Goal: Task Accomplishment & Management: Use online tool/utility

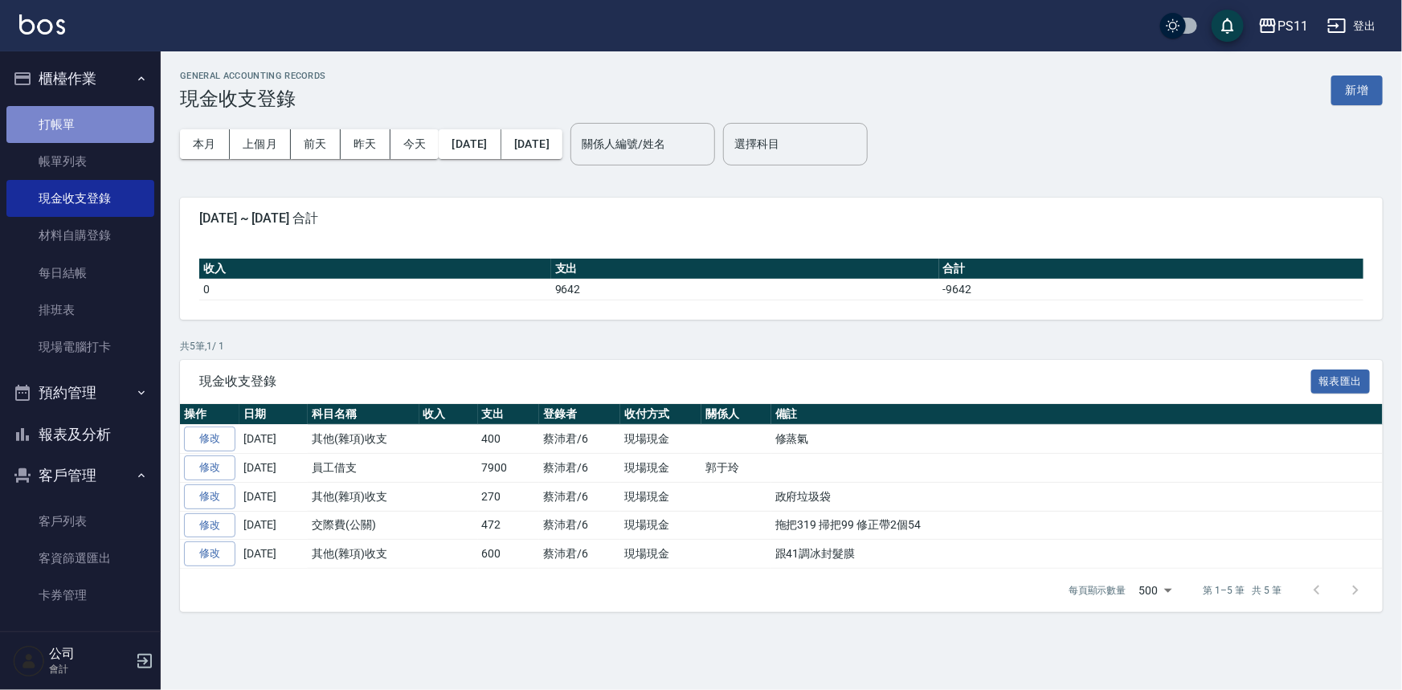
click at [80, 121] on link "打帳單" at bounding box center [80, 124] width 148 height 37
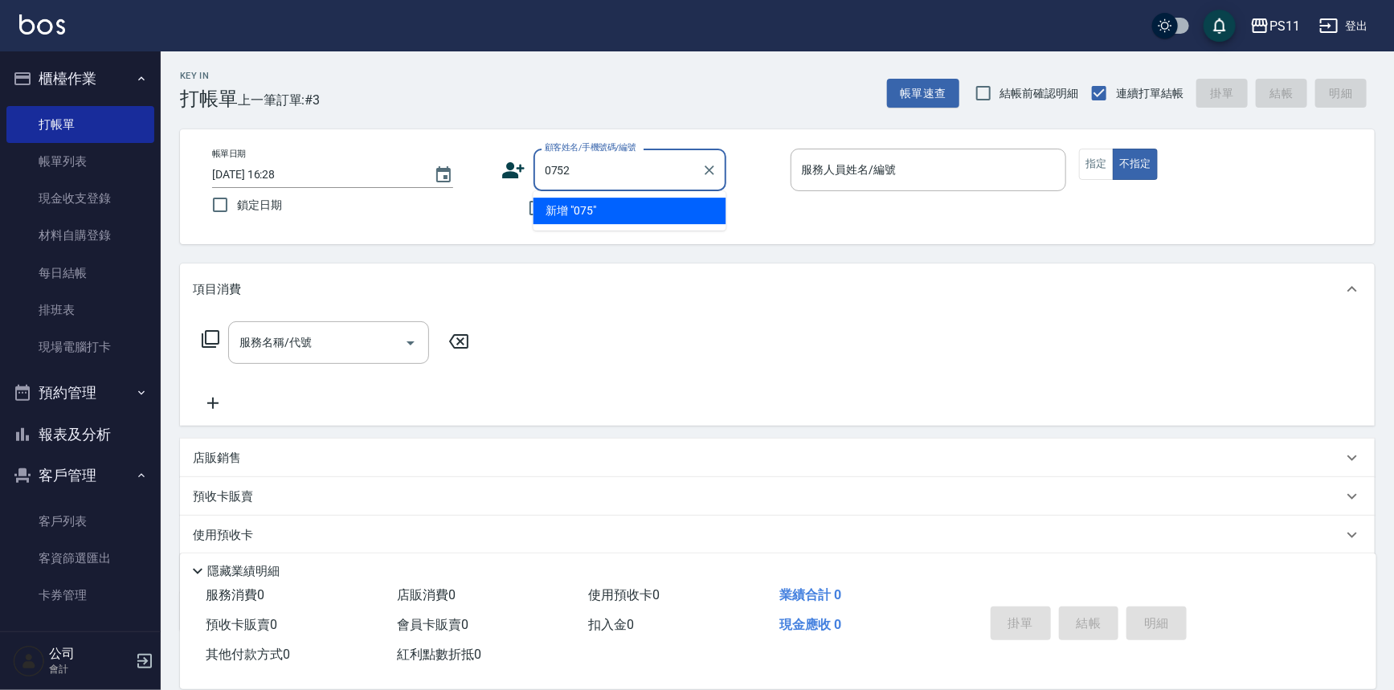
type input "0752"
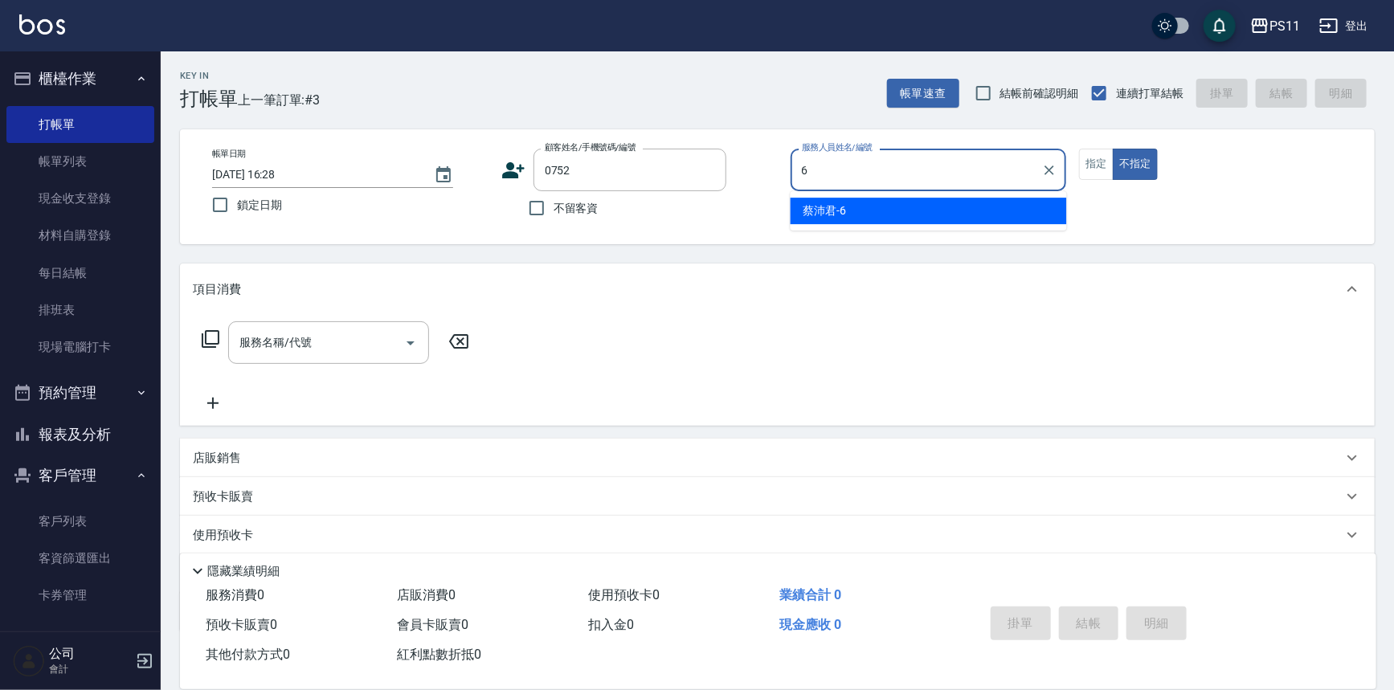
type input "[PERSON_NAME]6"
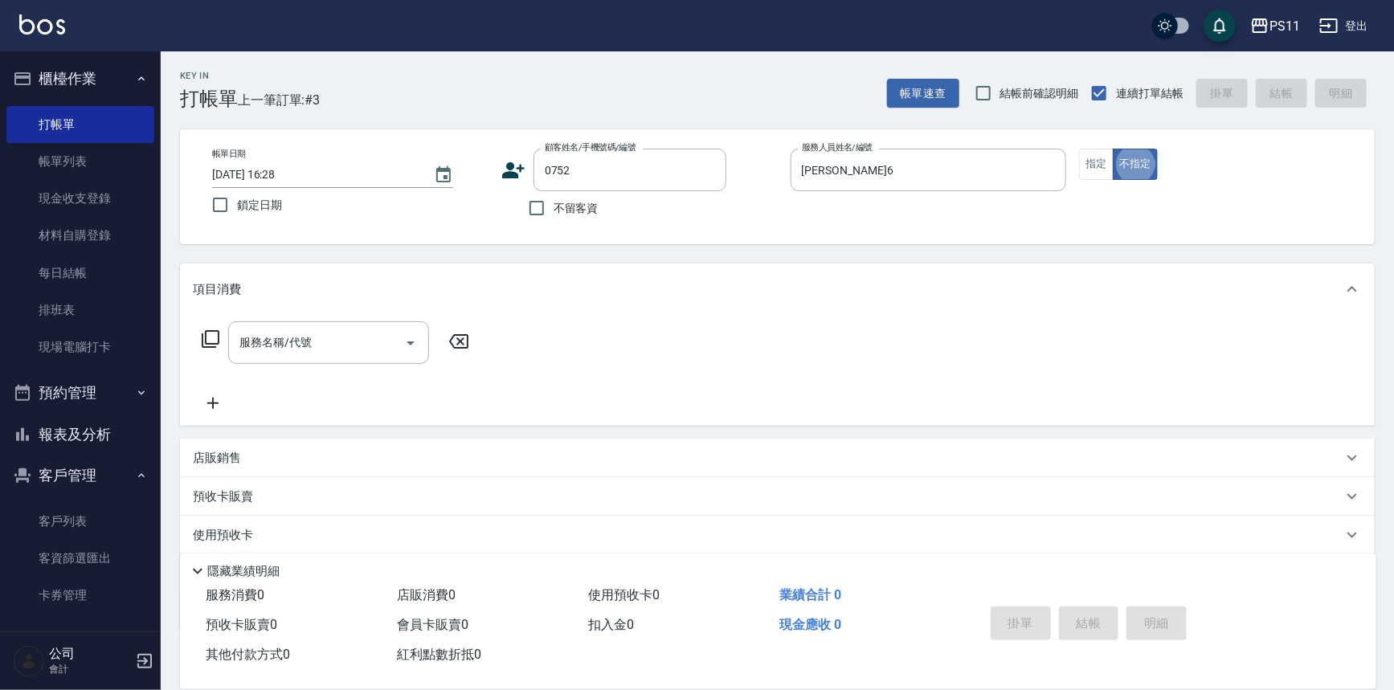
type button "false"
type input "[PERSON_NAME]/0912951576/0752"
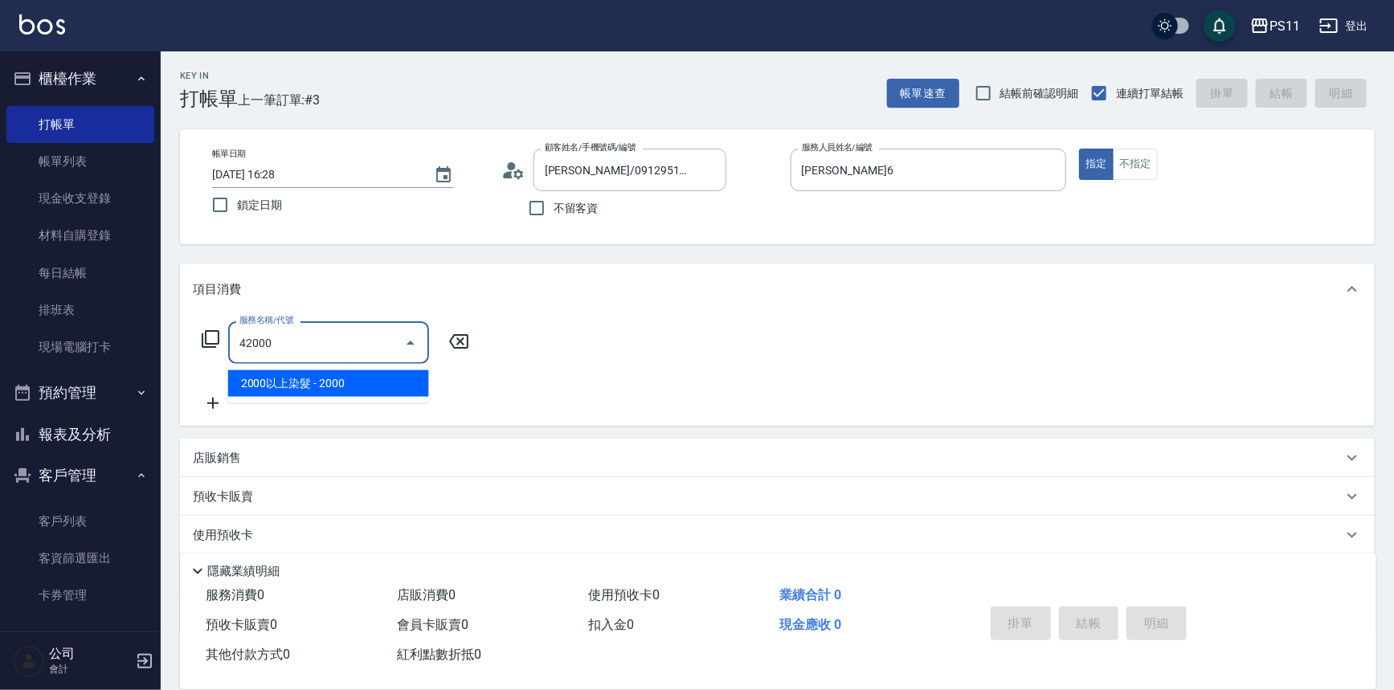
type input "2000以上染髮(42000)"
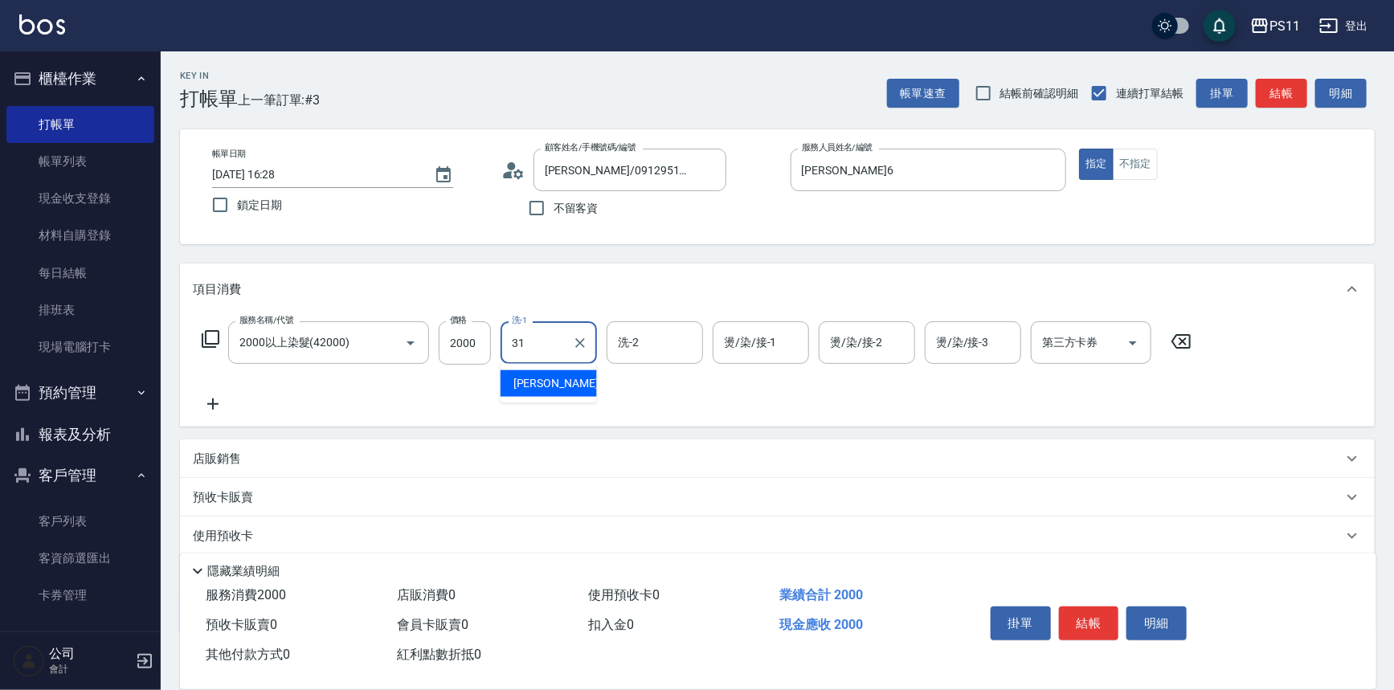
type input "[PERSON_NAME]-31"
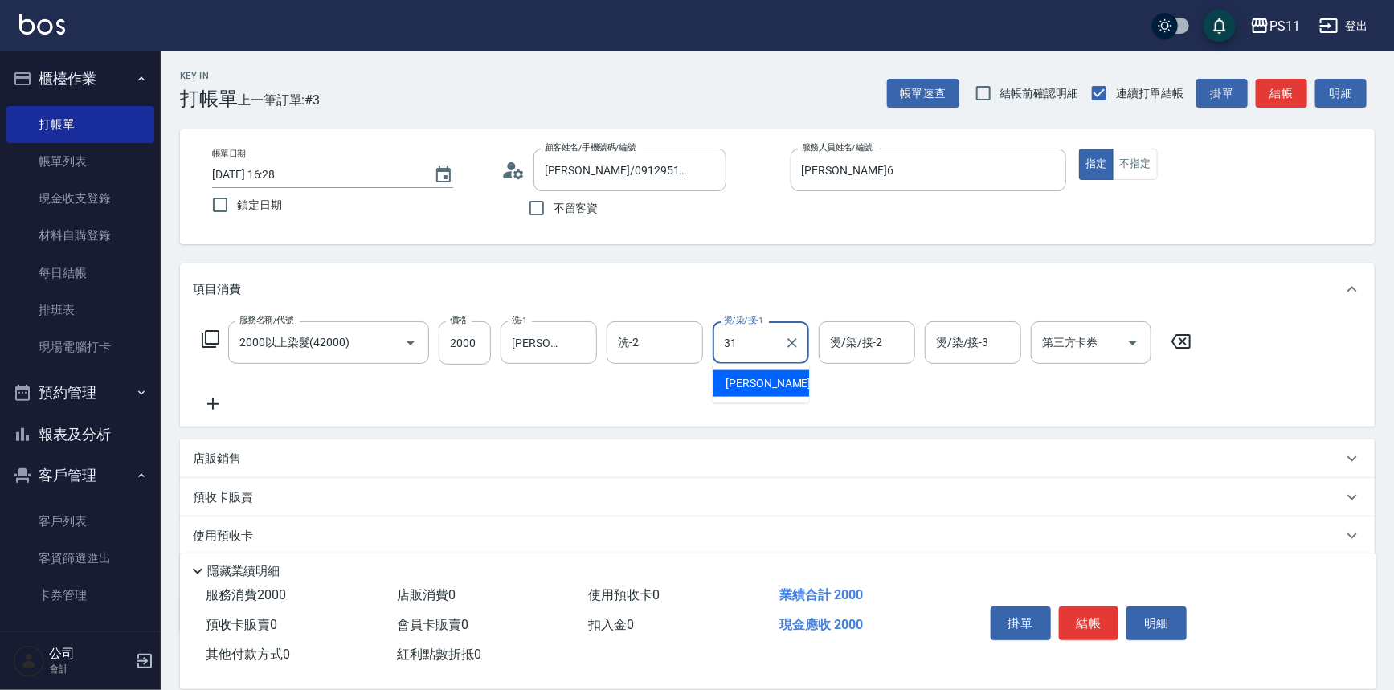
type input "[PERSON_NAME]-31"
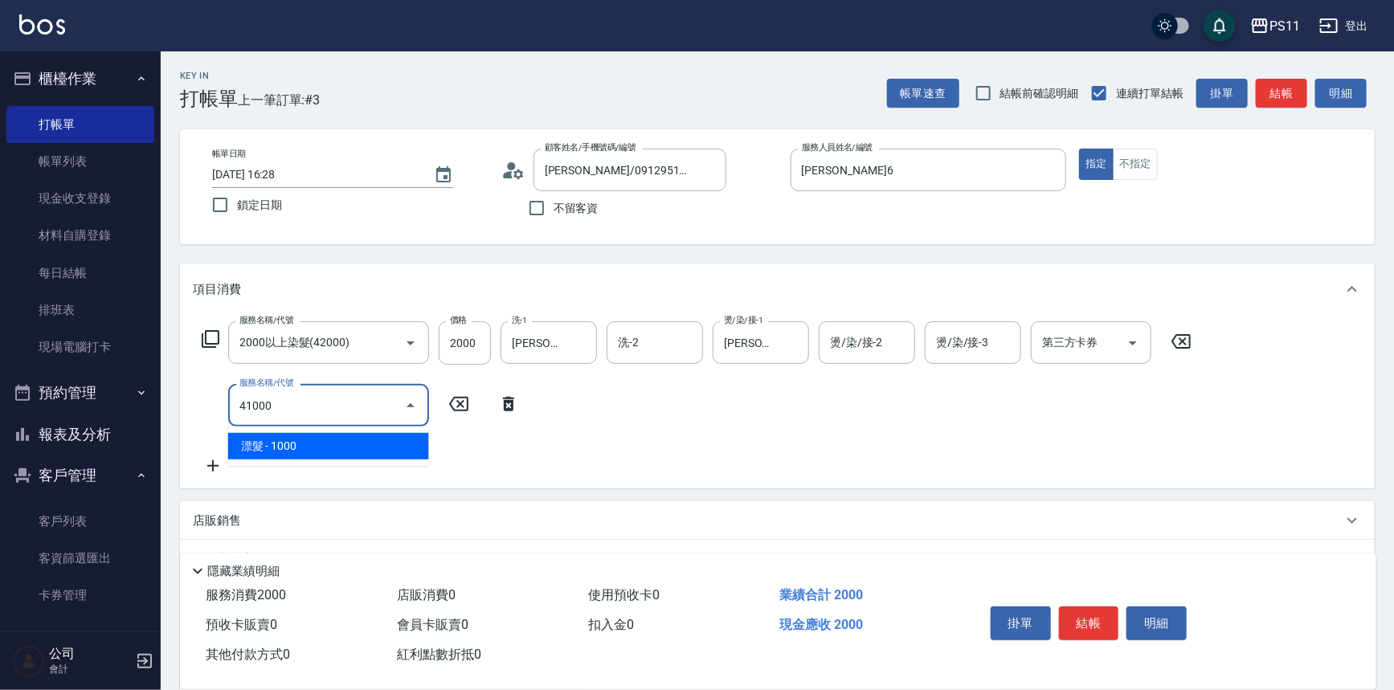
type input "漂髮(41000)"
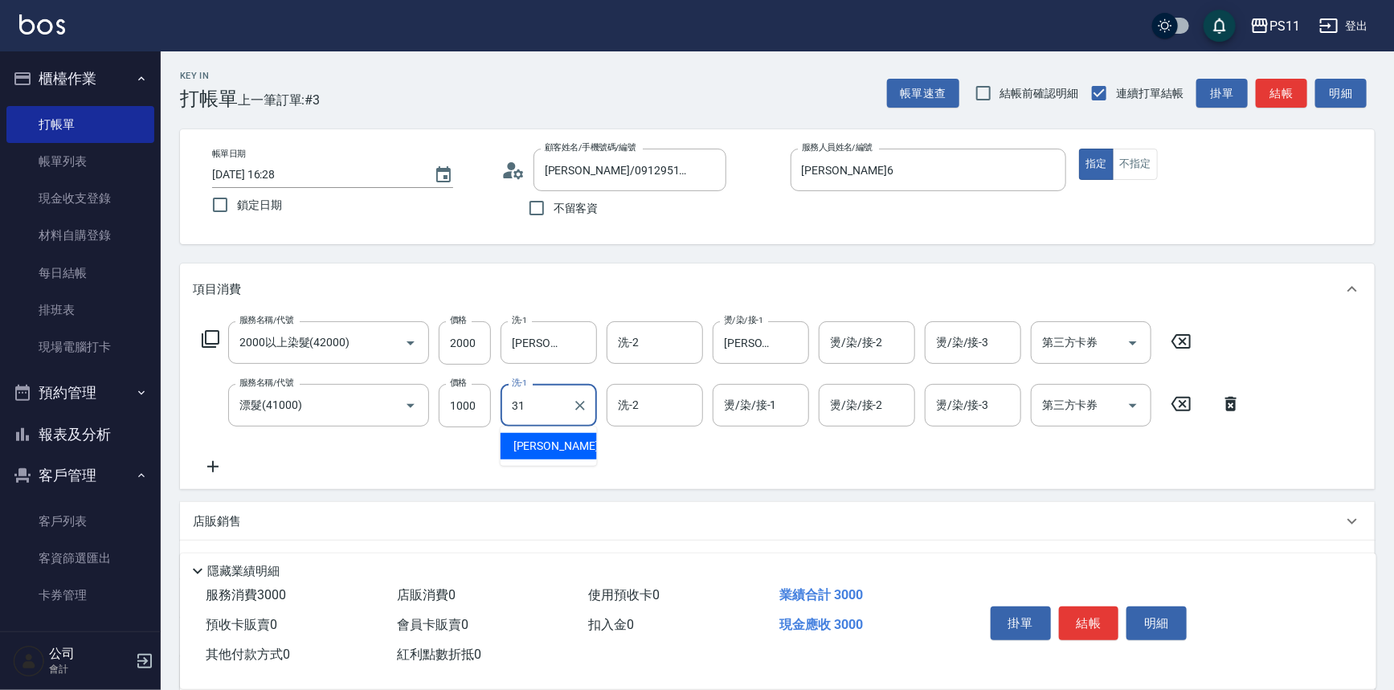
type input "[PERSON_NAME]-31"
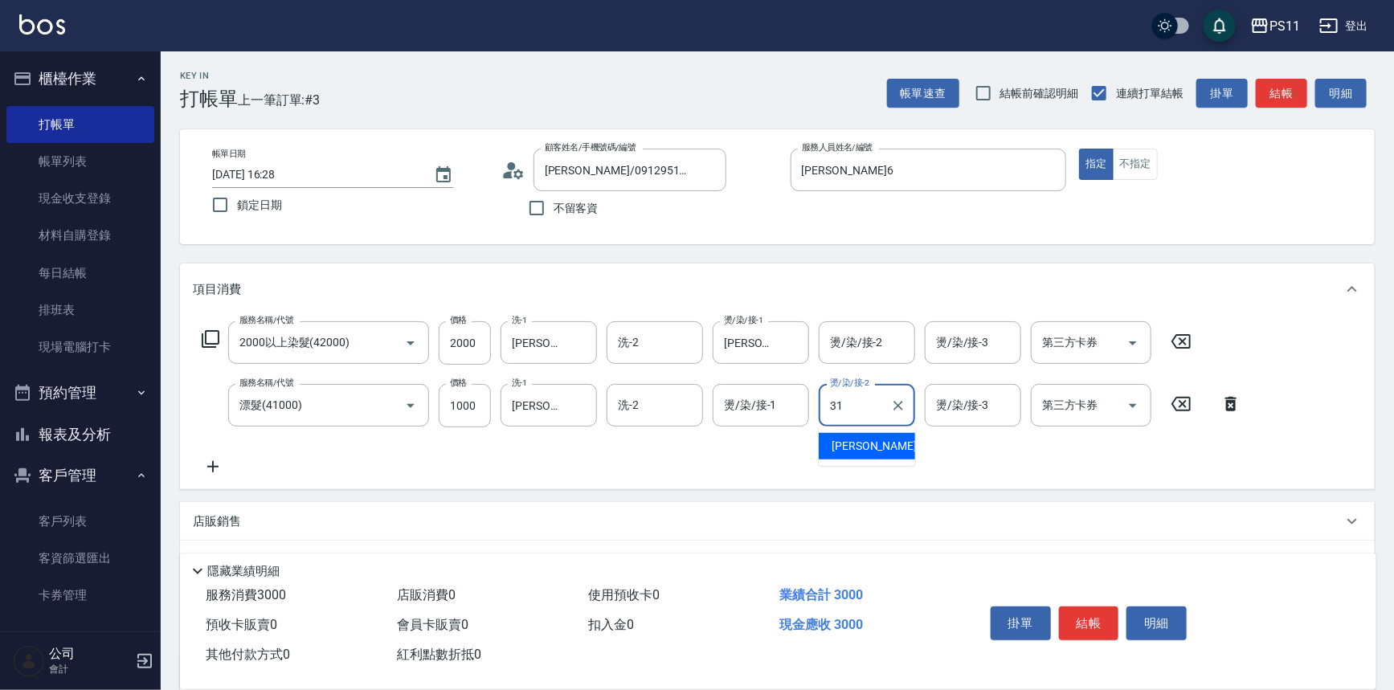
type input "[PERSON_NAME]-31"
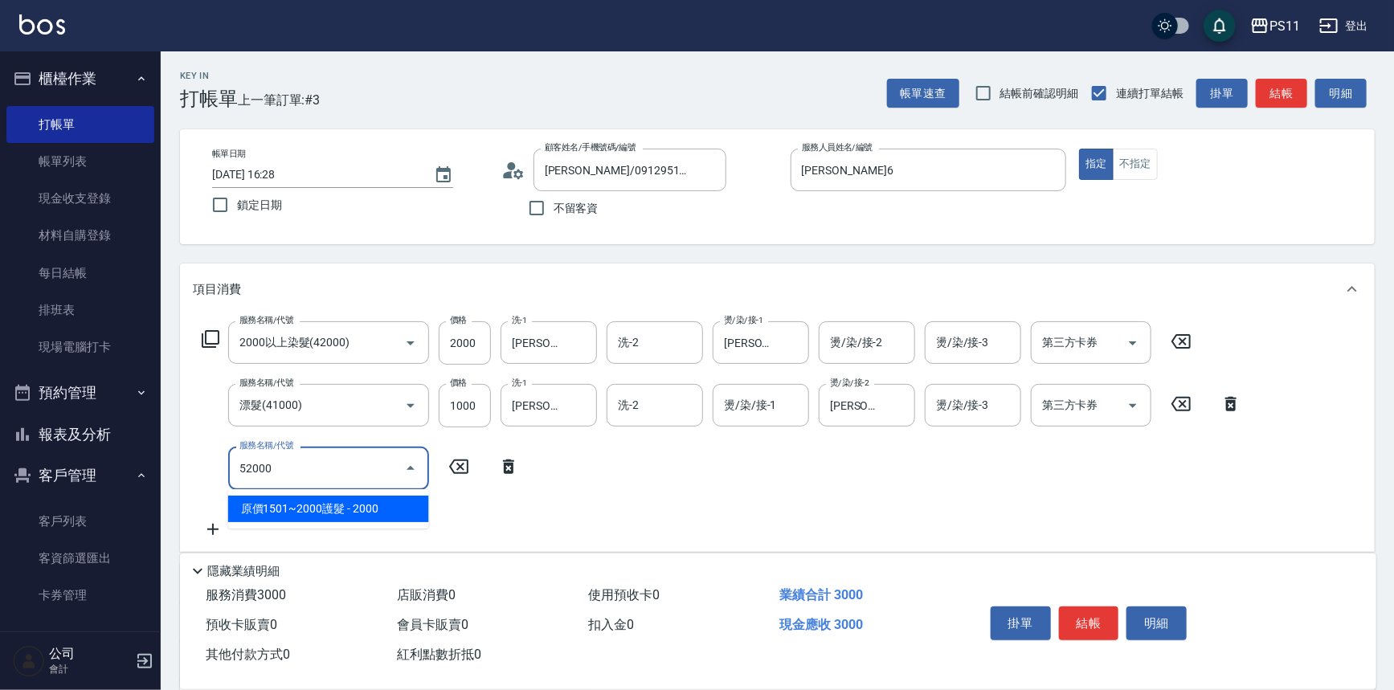
type input "原價1501~2000護髮(52000)"
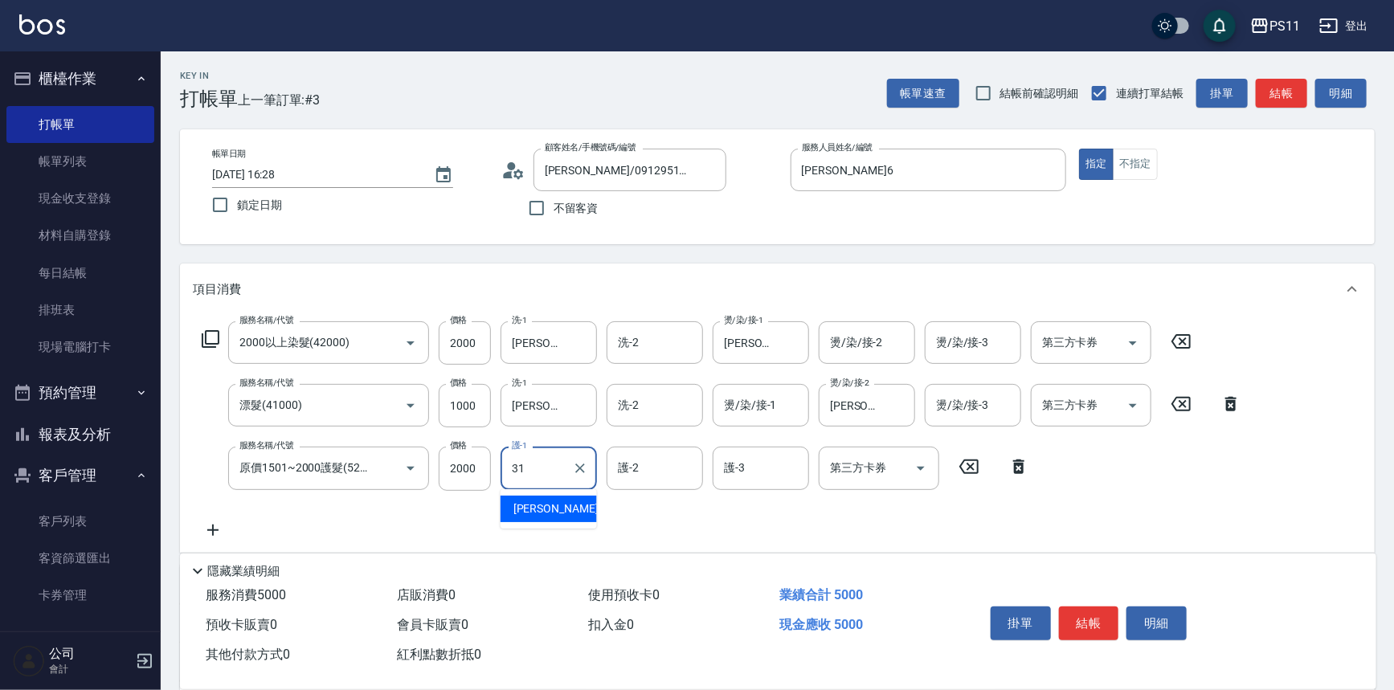
type input "[PERSON_NAME]-31"
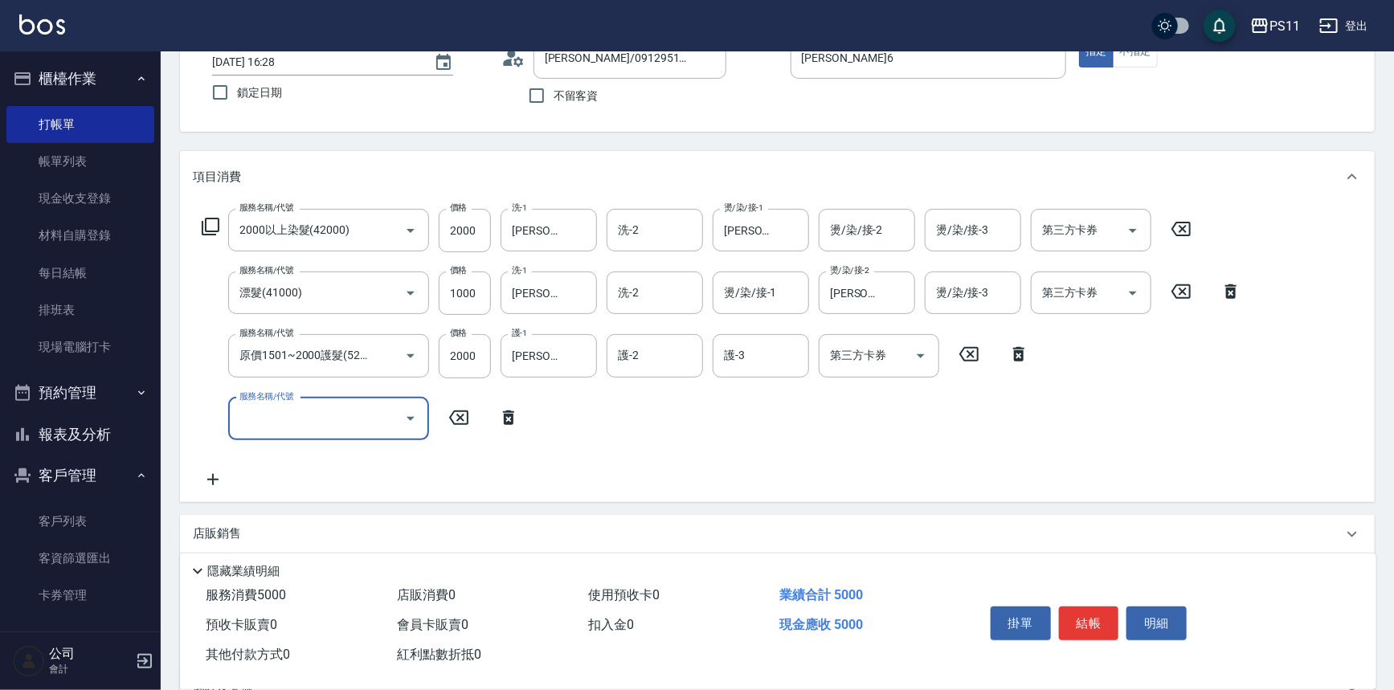
scroll to position [280, 0]
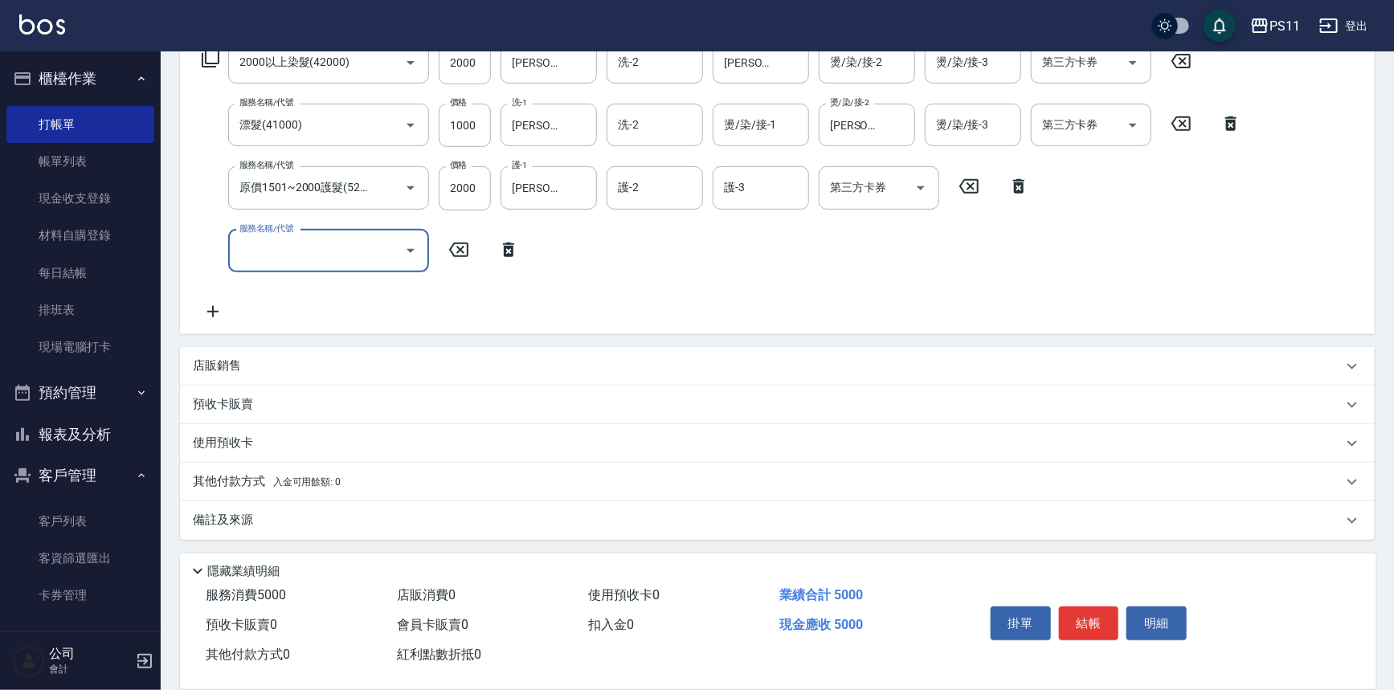
drag, startPoint x: 233, startPoint y: 486, endPoint x: 275, endPoint y: 431, distance: 69.4
click at [233, 484] on p "其他付款方式 入金可用餘額: 0" at bounding box center [267, 482] width 148 height 18
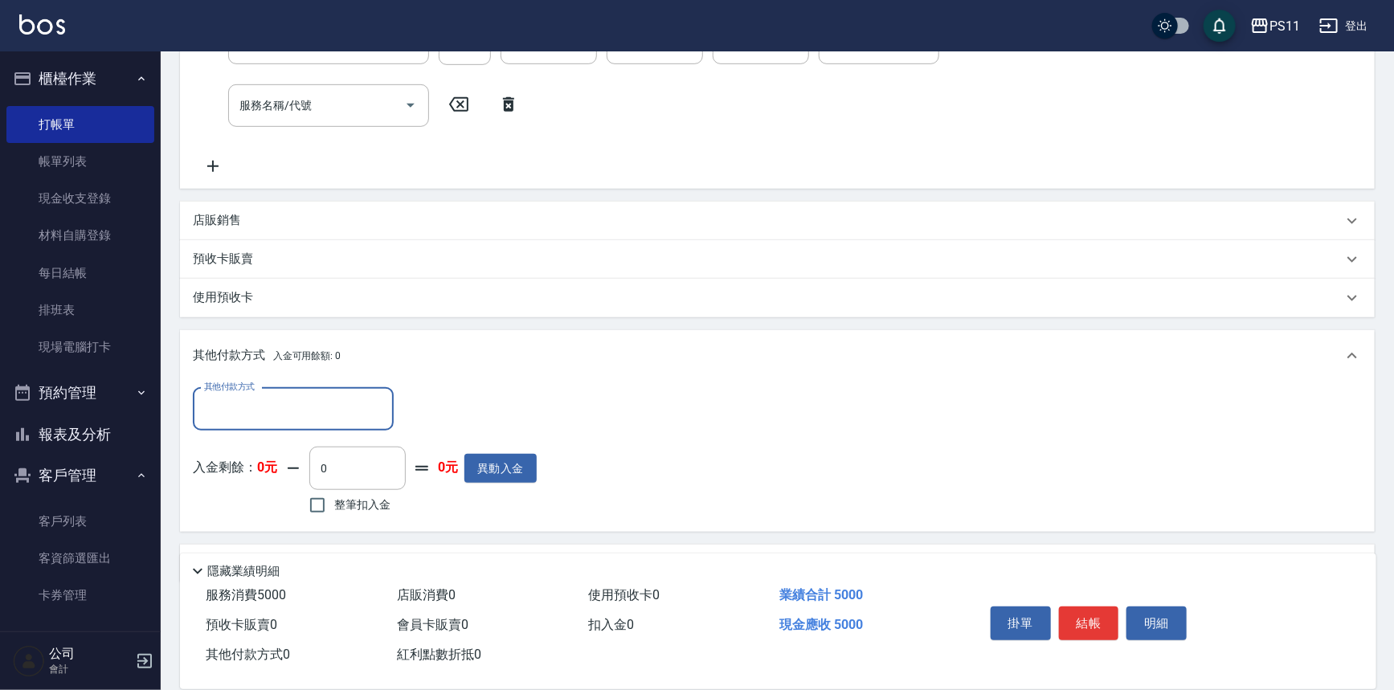
scroll to position [426, 0]
click at [297, 407] on input "其他付款方式" at bounding box center [293, 409] width 186 height 28
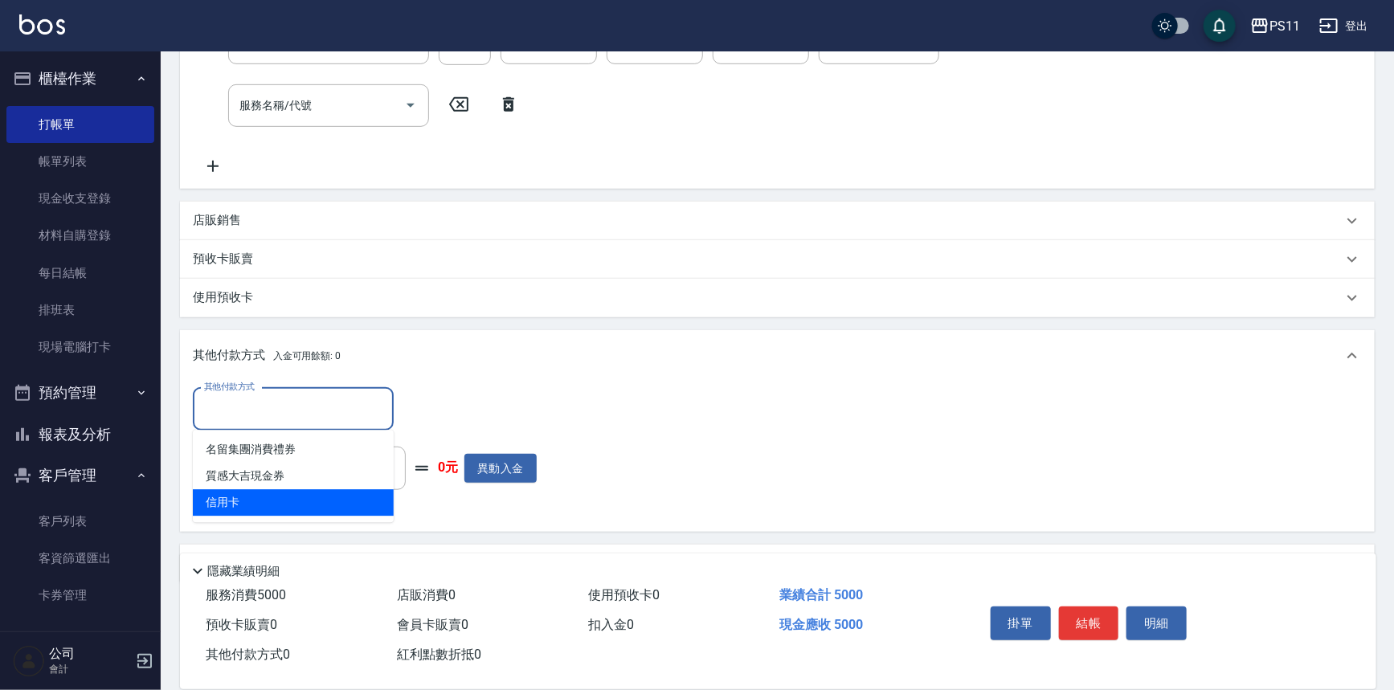
click at [313, 500] on span "信用卡" at bounding box center [293, 502] width 201 height 27
type input "信用卡"
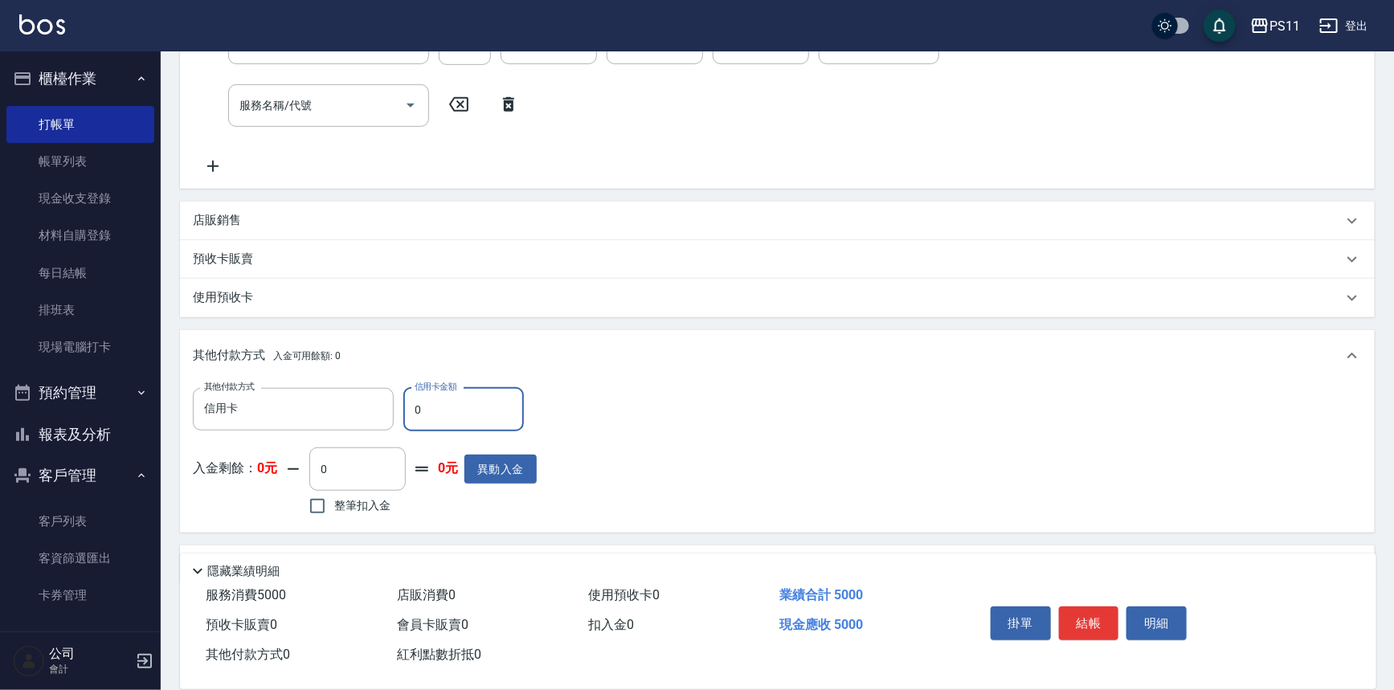
drag, startPoint x: 439, startPoint y: 411, endPoint x: 403, endPoint y: 416, distance: 36.5
click at [403, 416] on input "0" at bounding box center [463, 409] width 121 height 43
type input "5000"
type input "[DATE] 16:29"
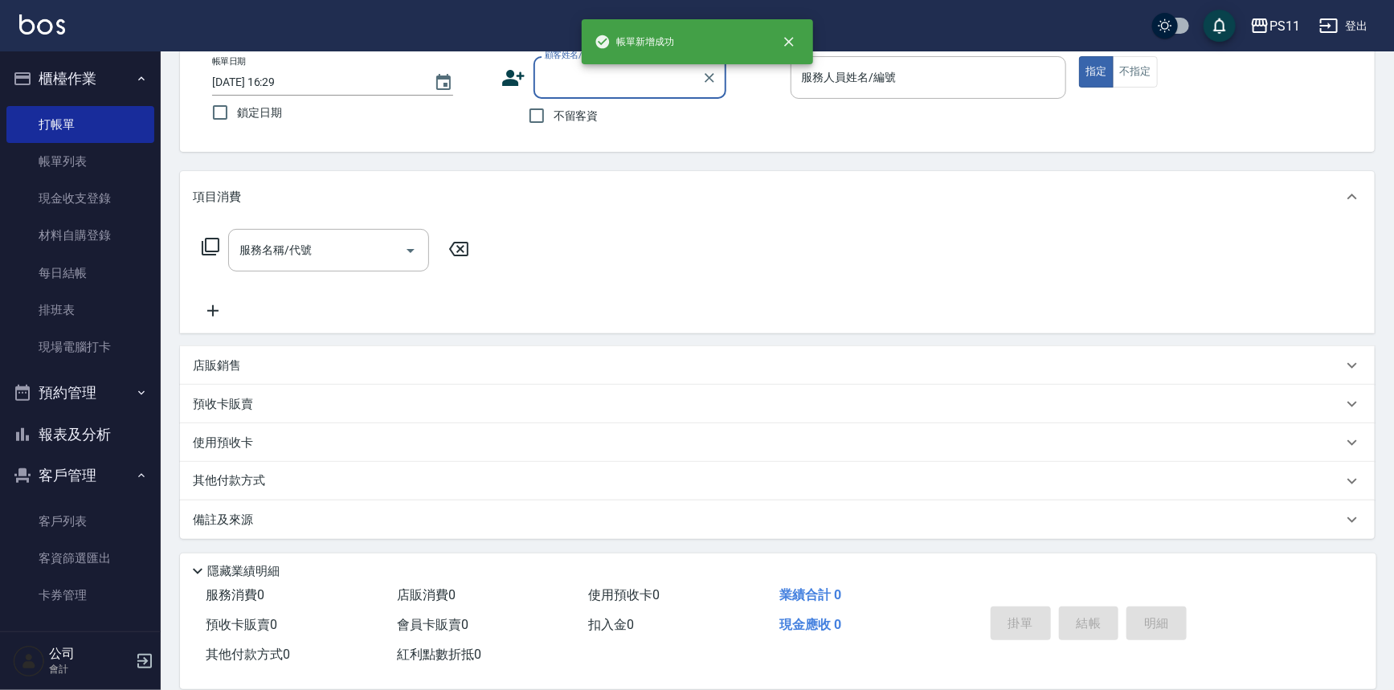
scroll to position [0, 0]
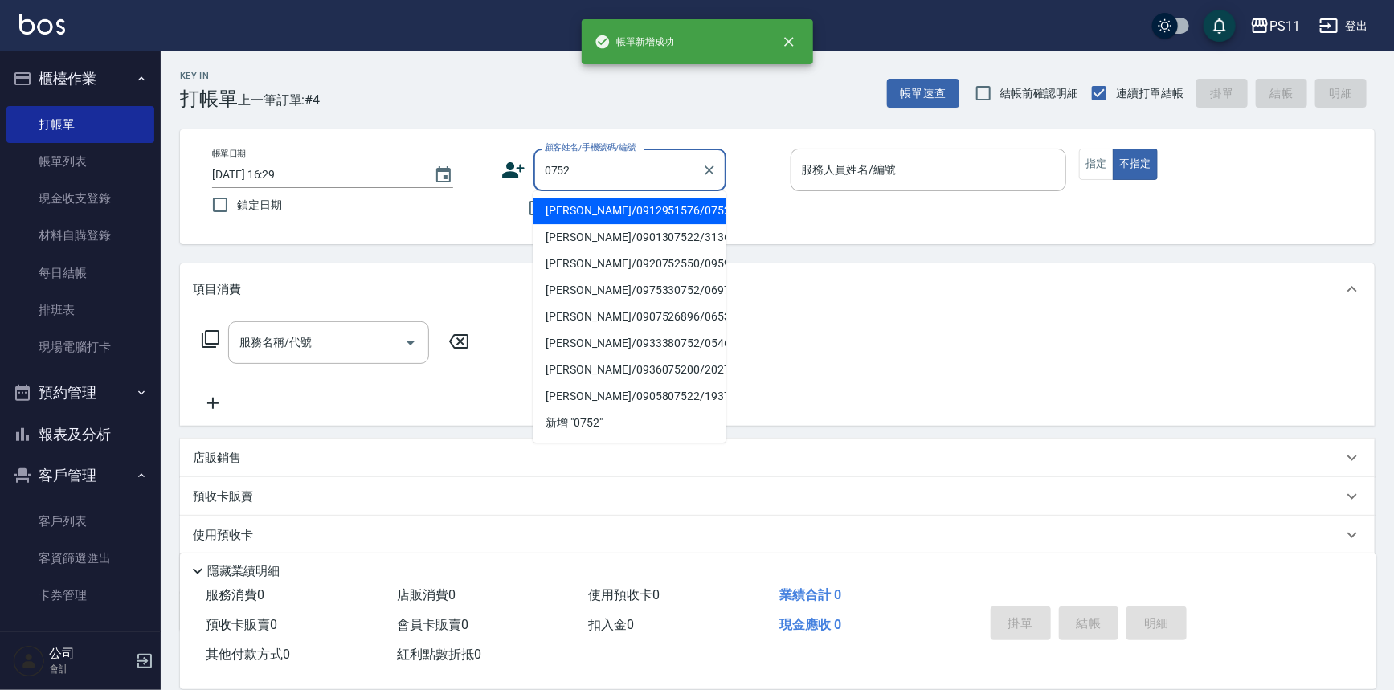
type input "[PERSON_NAME]/0912951576/0752"
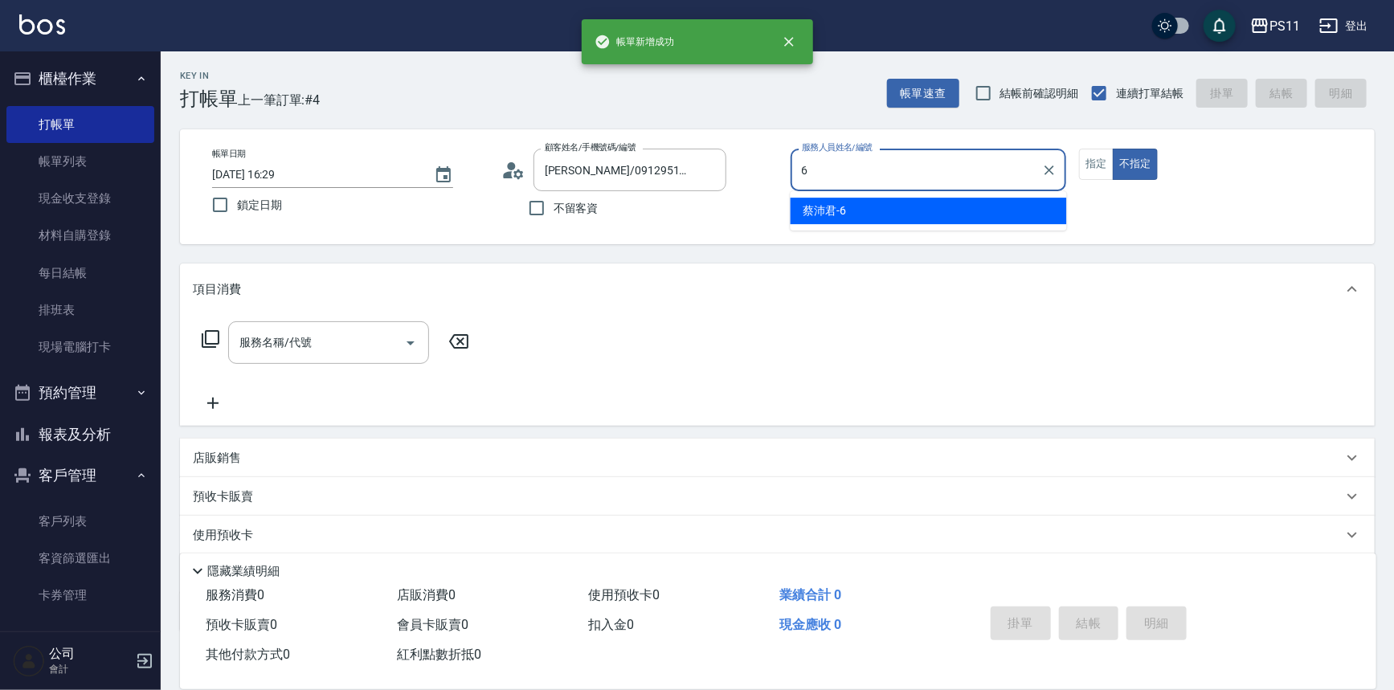
type input "[PERSON_NAME]6"
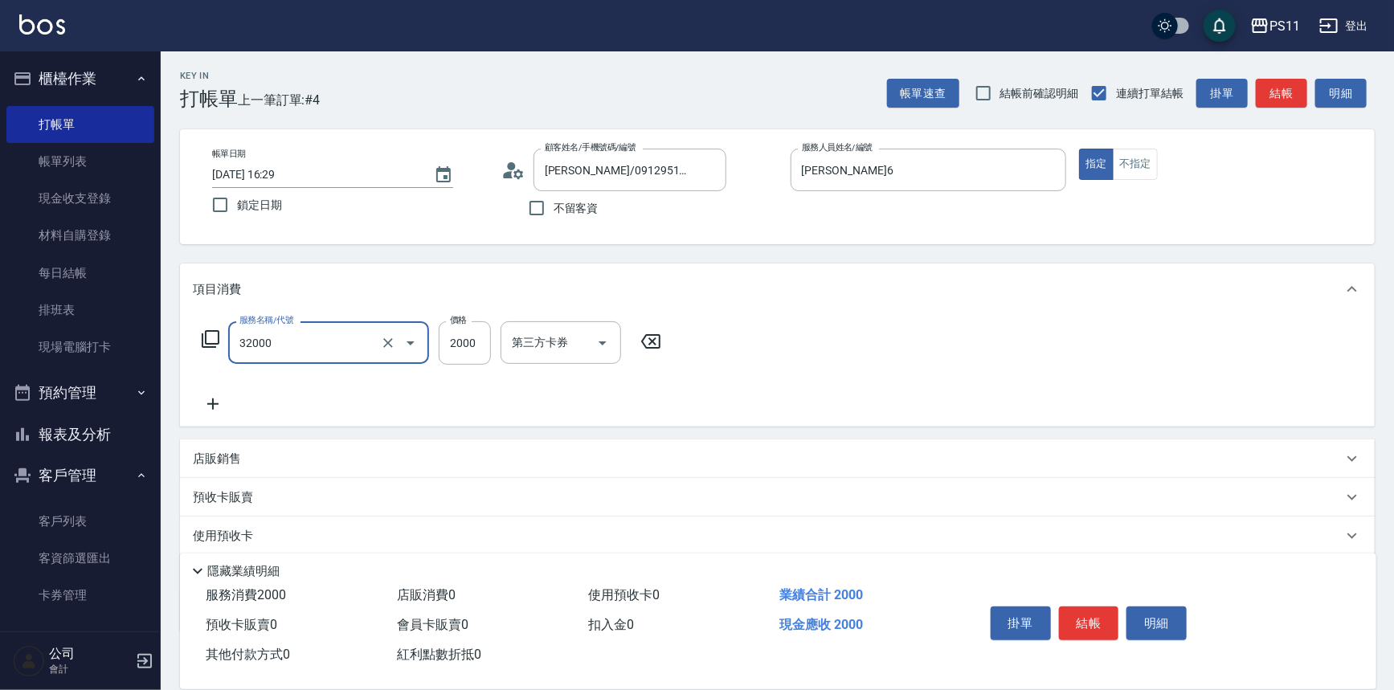
type input "2000以上燙髮(32000)"
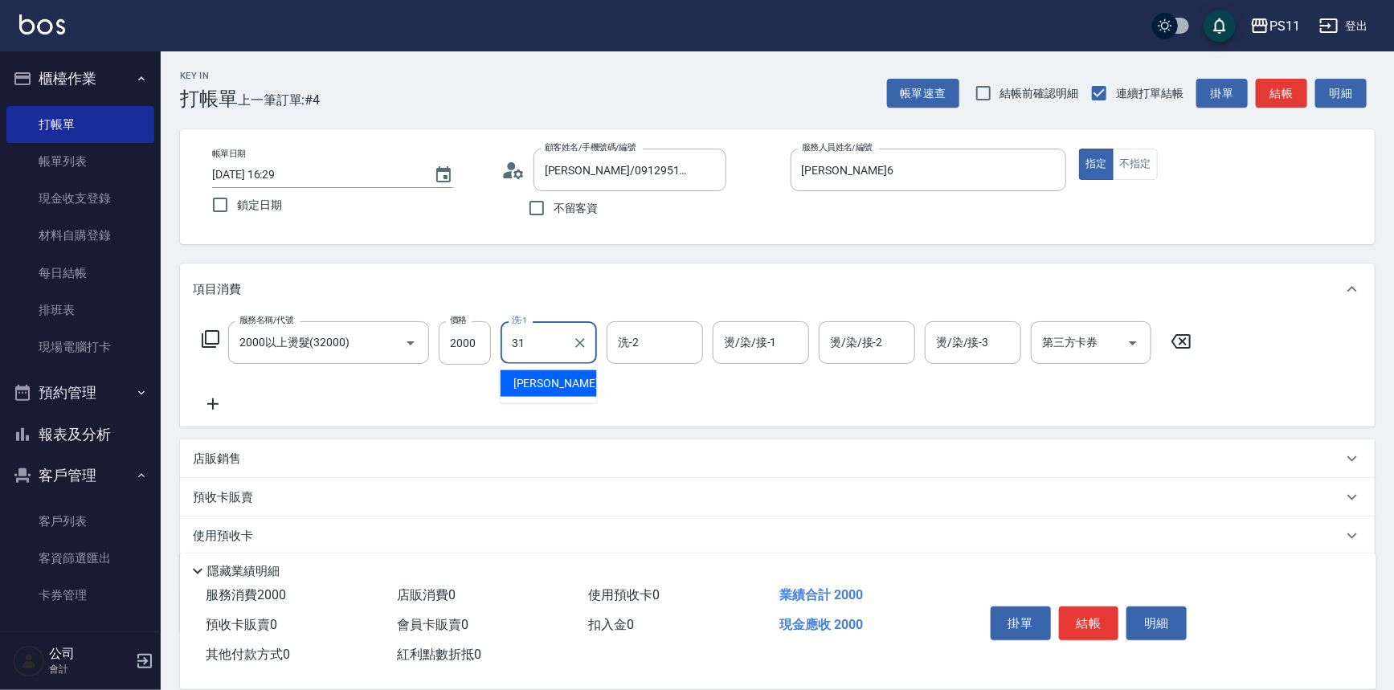
type input "[PERSON_NAME]-31"
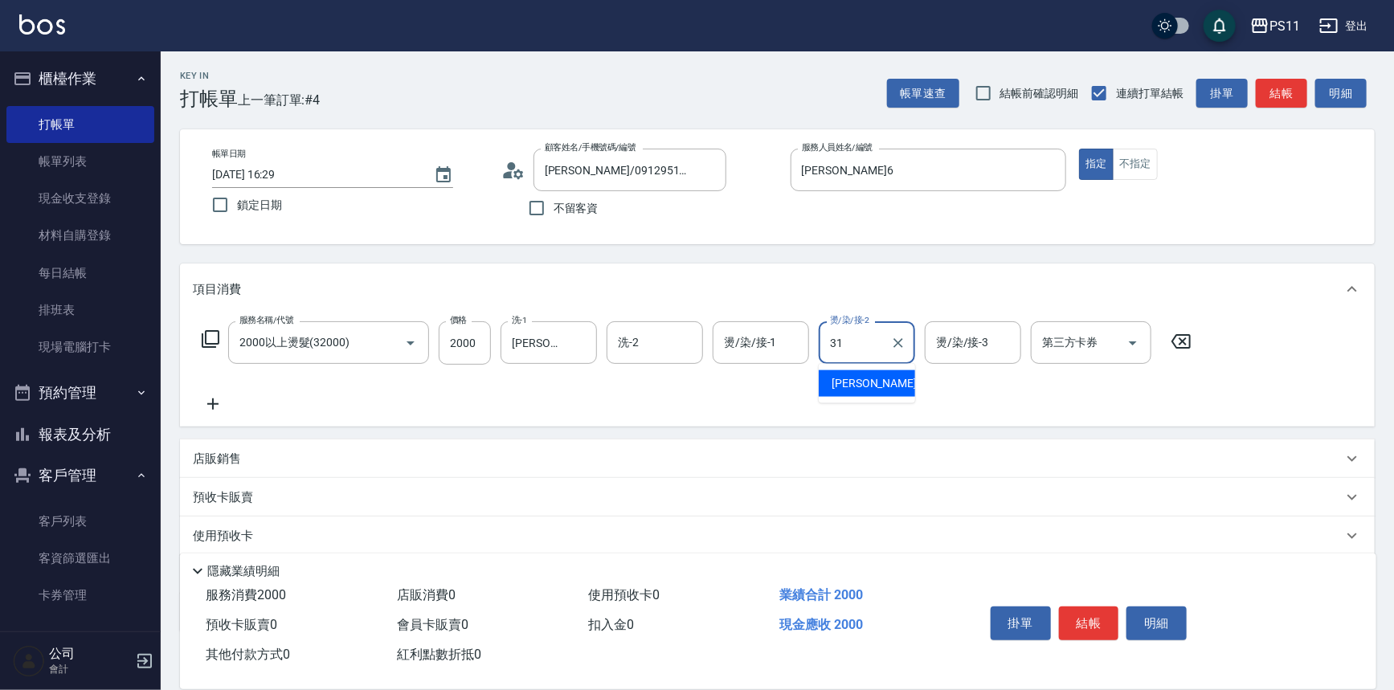
type input "[PERSON_NAME]-31"
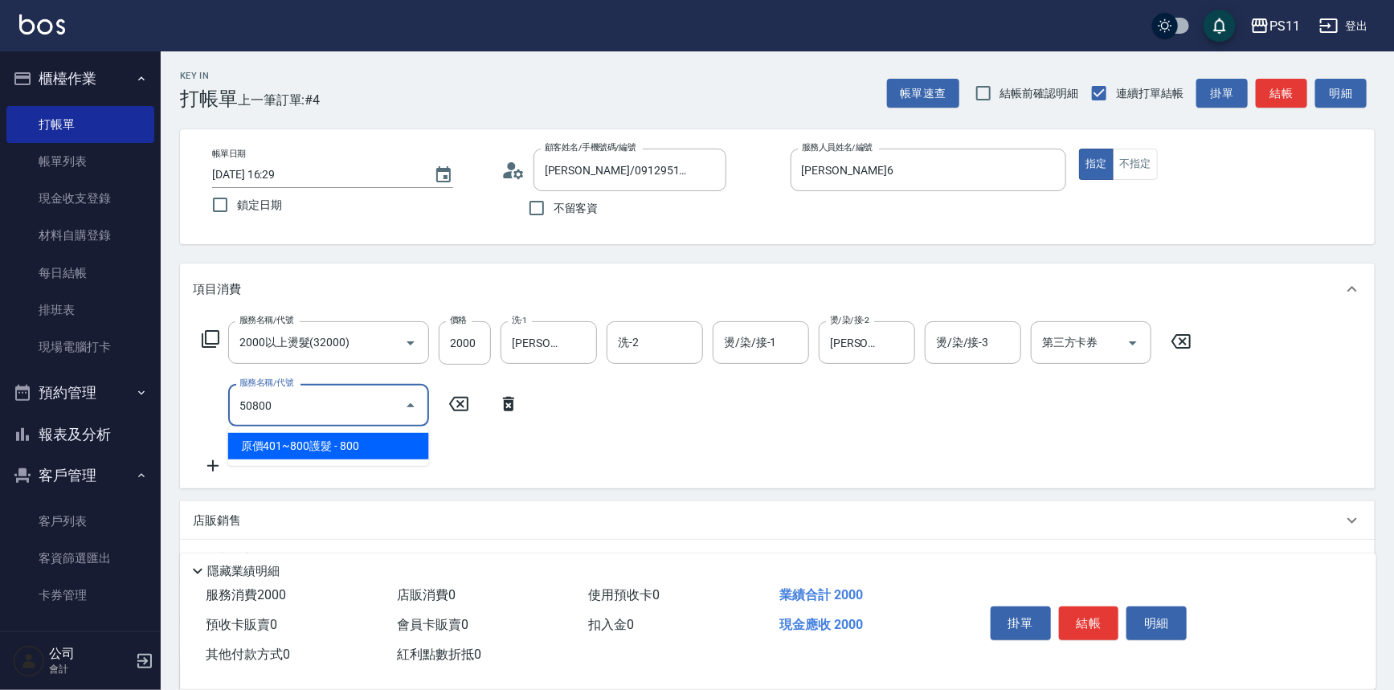
type input "原價401~800護髮(50800)"
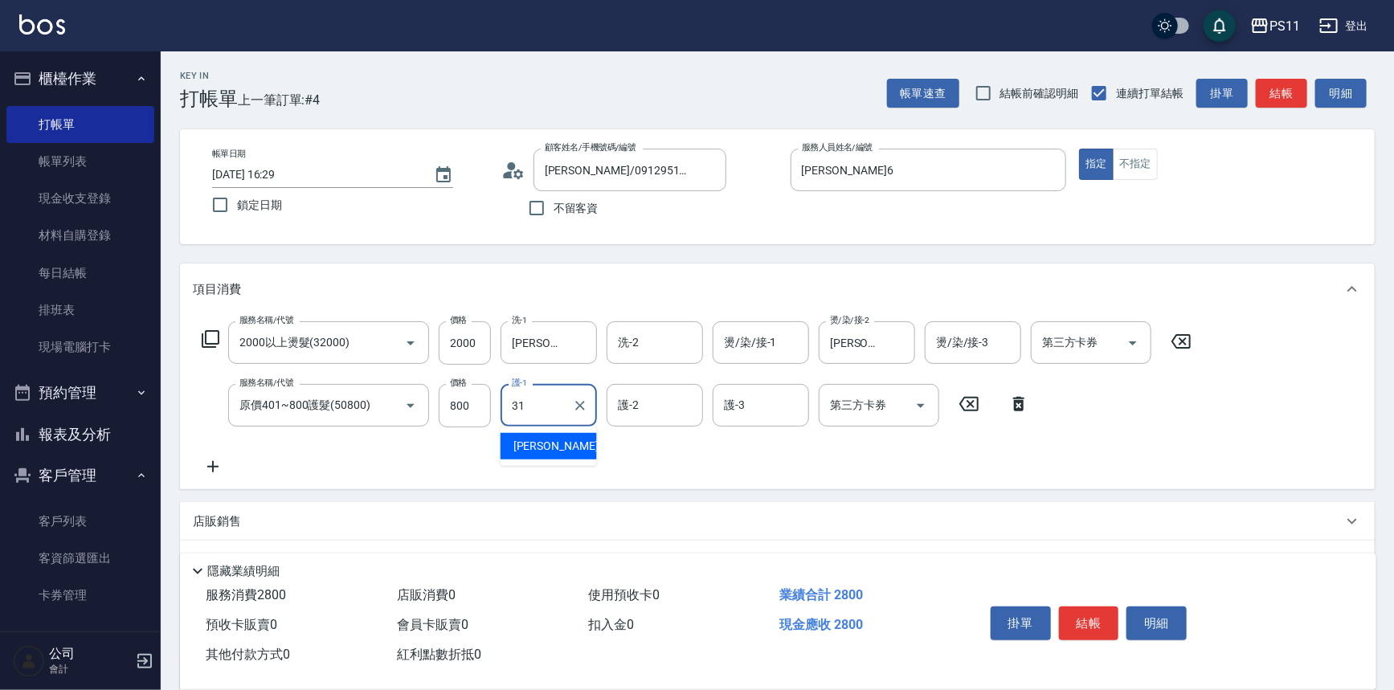
type input "[PERSON_NAME]-31"
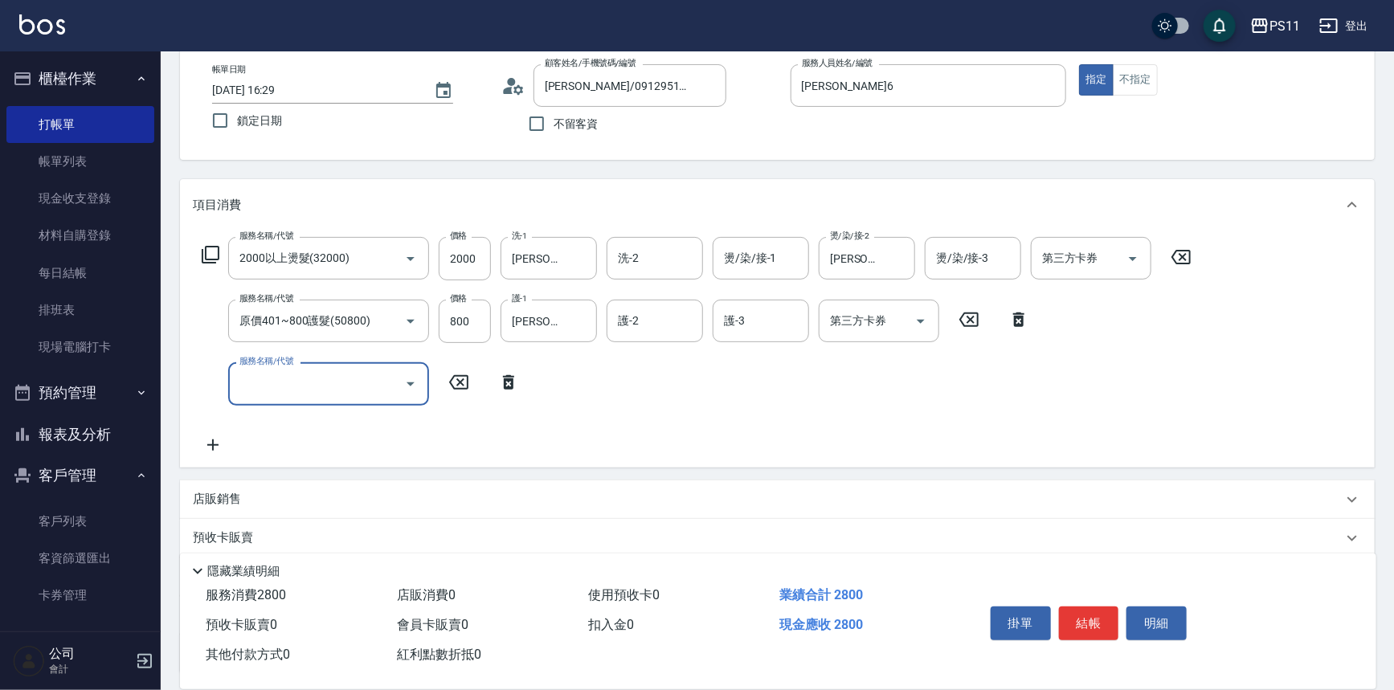
scroll to position [217, 0]
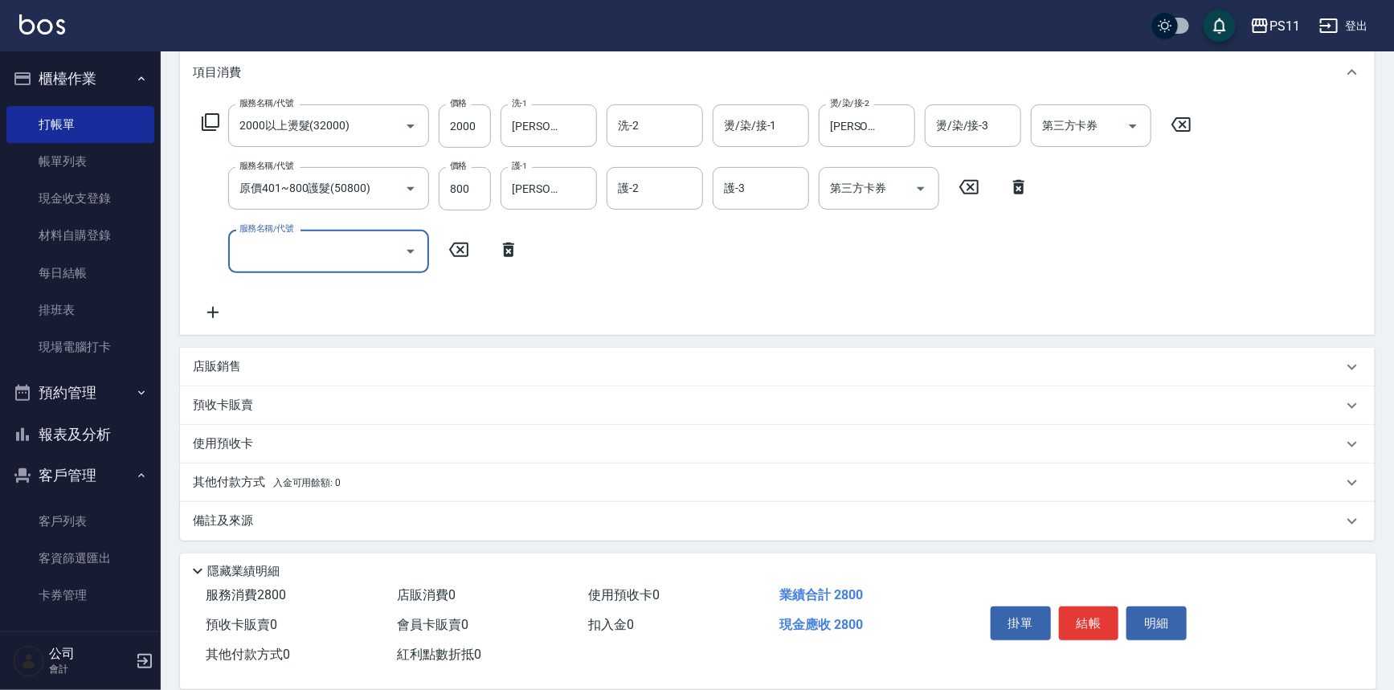
drag, startPoint x: 216, startPoint y: 477, endPoint x: 225, endPoint y: 473, distance: 9.4
click at [217, 476] on p "其他付款方式 入金可用餘額: 0" at bounding box center [267, 483] width 148 height 18
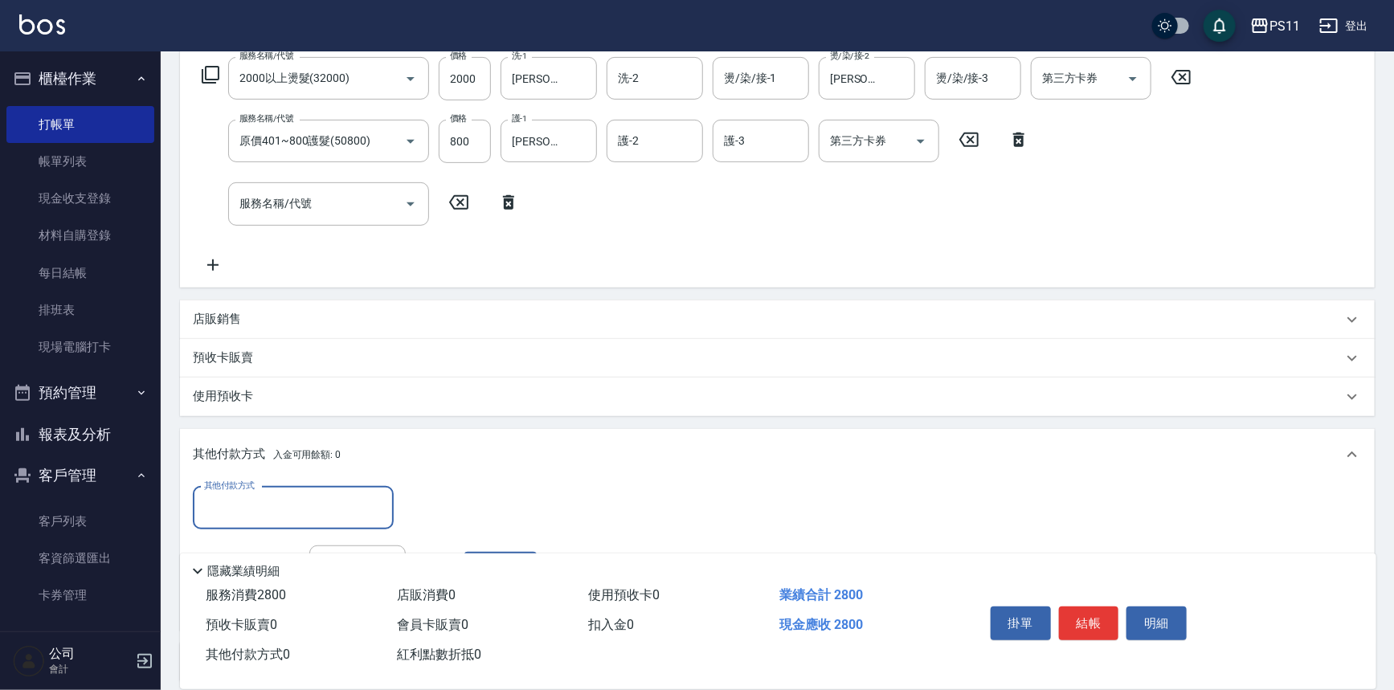
scroll to position [0, 0]
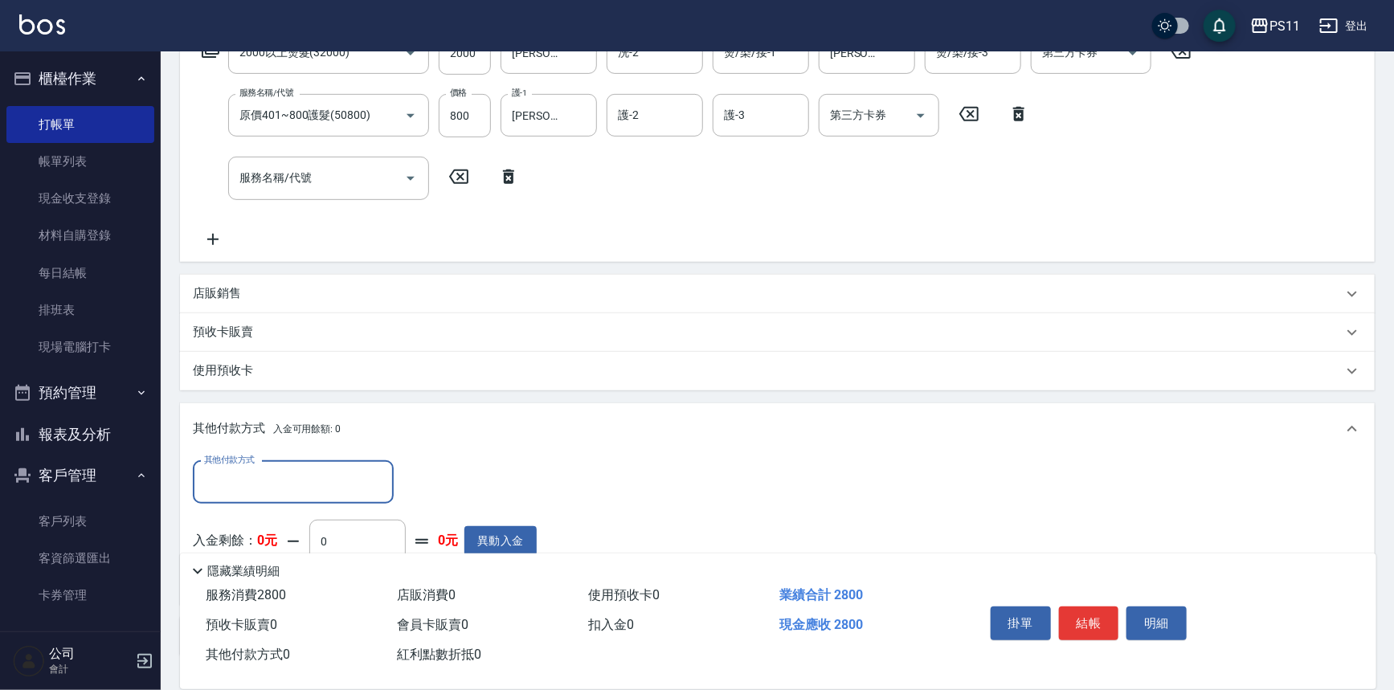
drag, startPoint x: 292, startPoint y: 483, endPoint x: 293, endPoint y: 494, distance: 11.4
click at [292, 486] on input "其他付款方式" at bounding box center [293, 482] width 186 height 28
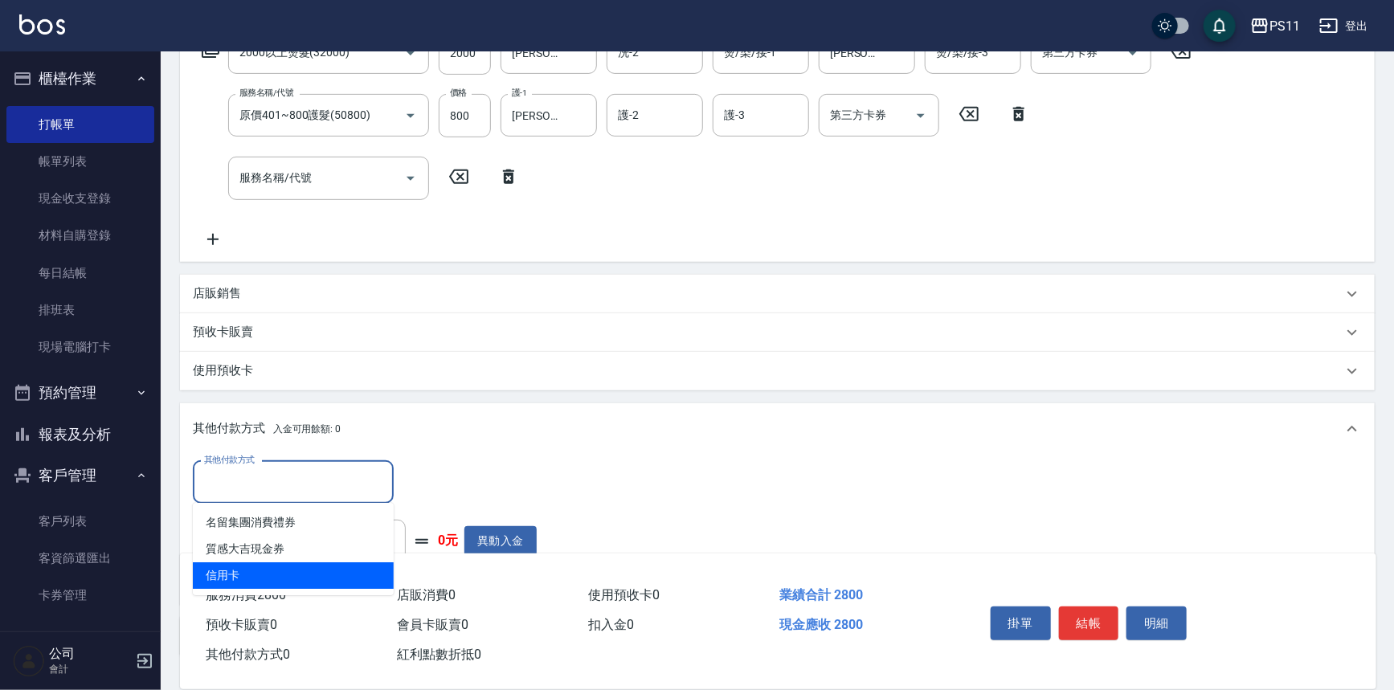
click at [305, 567] on span "信用卡" at bounding box center [293, 576] width 201 height 27
type input "信用卡"
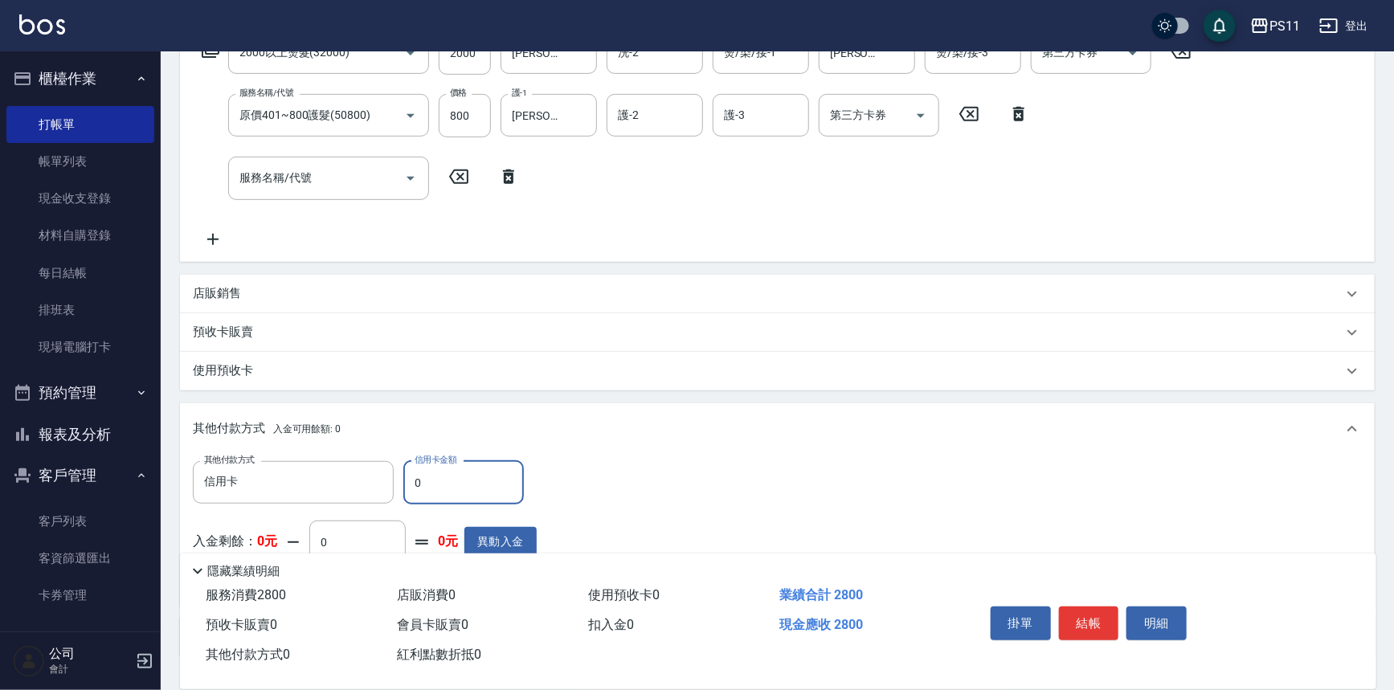
drag, startPoint x: 436, startPoint y: 480, endPoint x: 410, endPoint y: 489, distance: 28.2
click at [410, 489] on input "0" at bounding box center [463, 482] width 121 height 43
type input "2800"
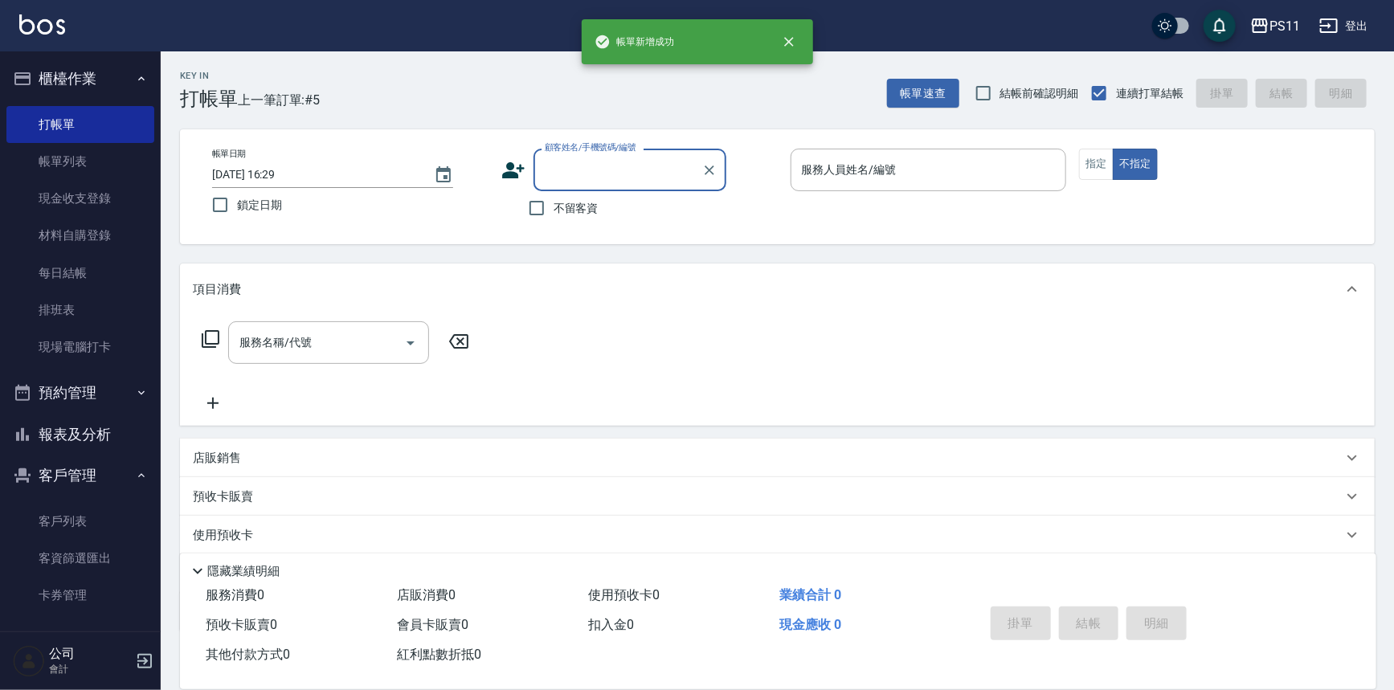
click at [67, 430] on button "報表及分析" at bounding box center [80, 435] width 148 height 42
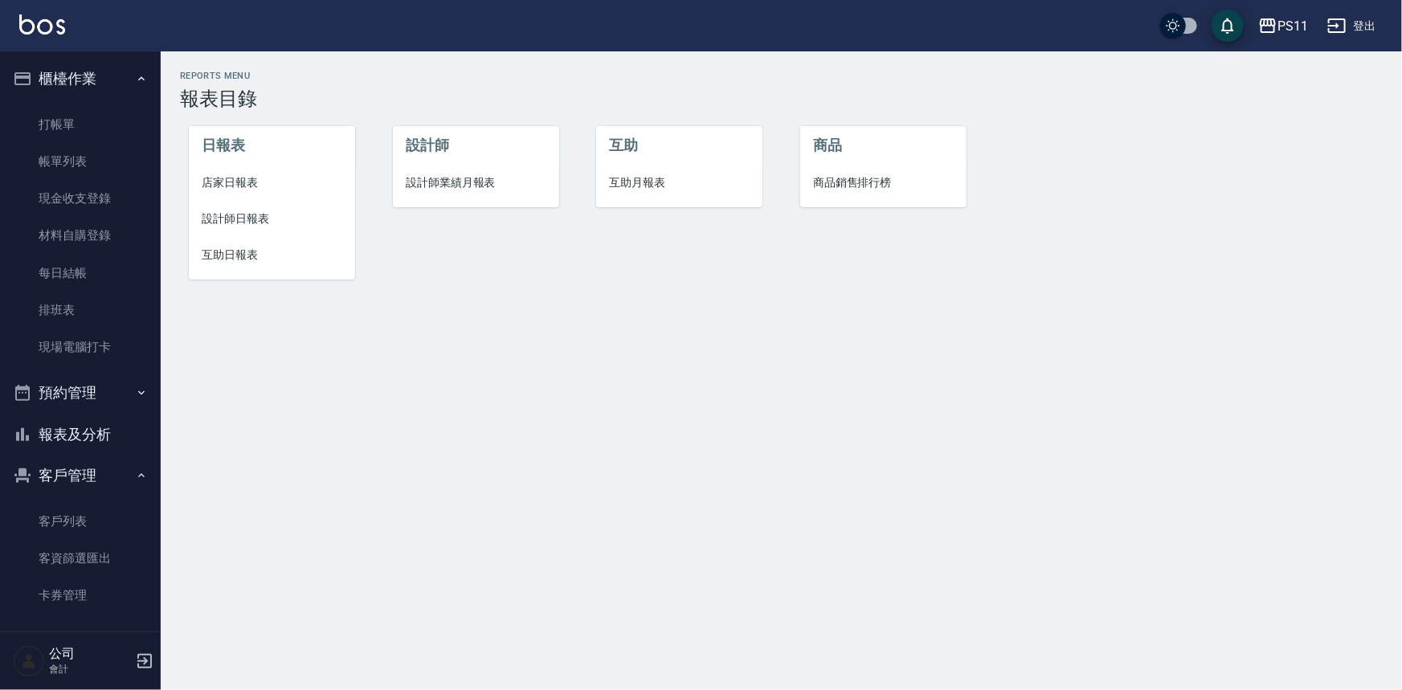
click at [255, 222] on span "設計師日報表" at bounding box center [272, 219] width 141 height 17
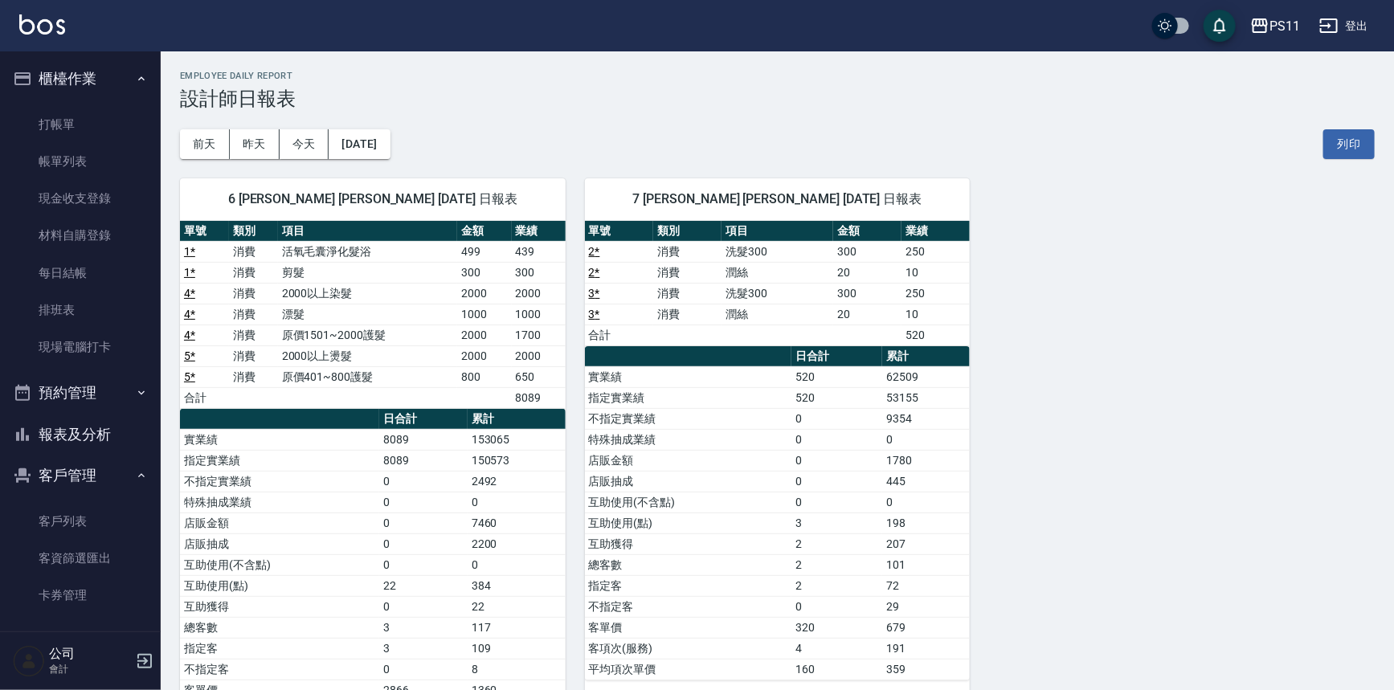
click at [81, 446] on button "報表及分析" at bounding box center [80, 435] width 148 height 42
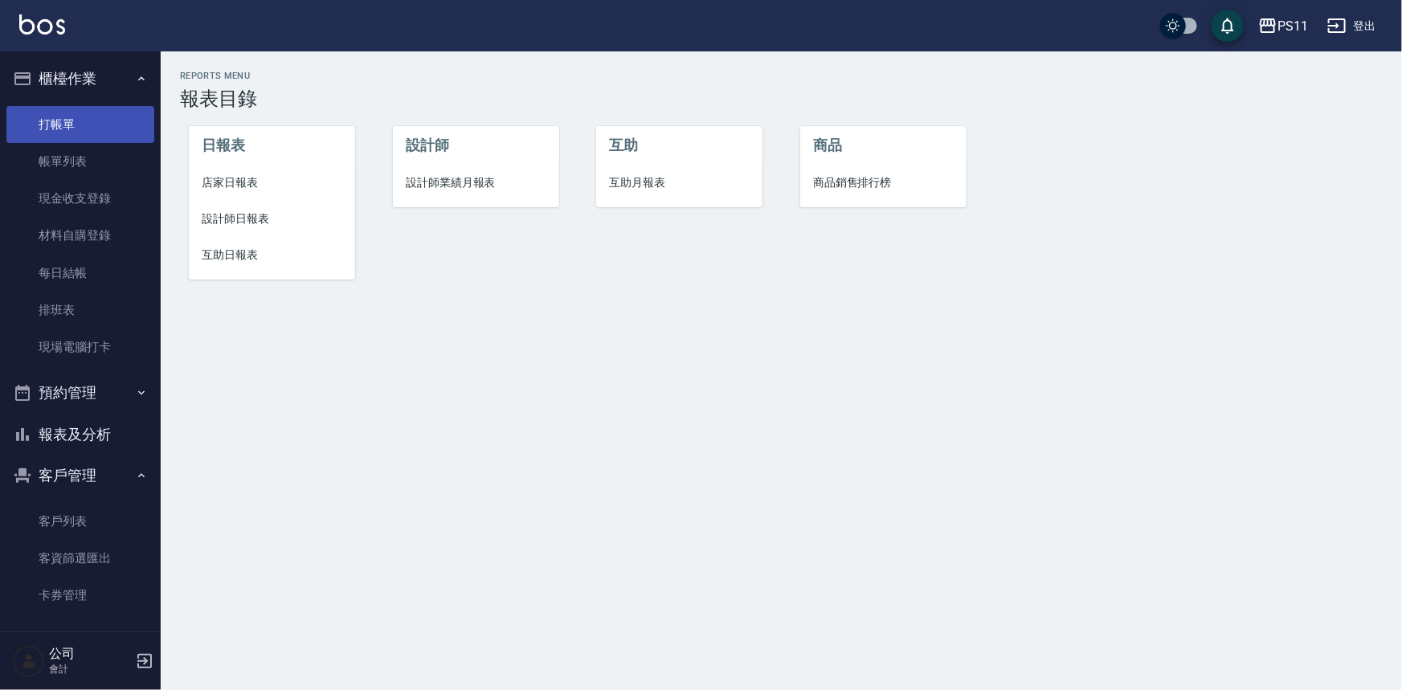
click at [93, 137] on link "打帳單" at bounding box center [80, 124] width 148 height 37
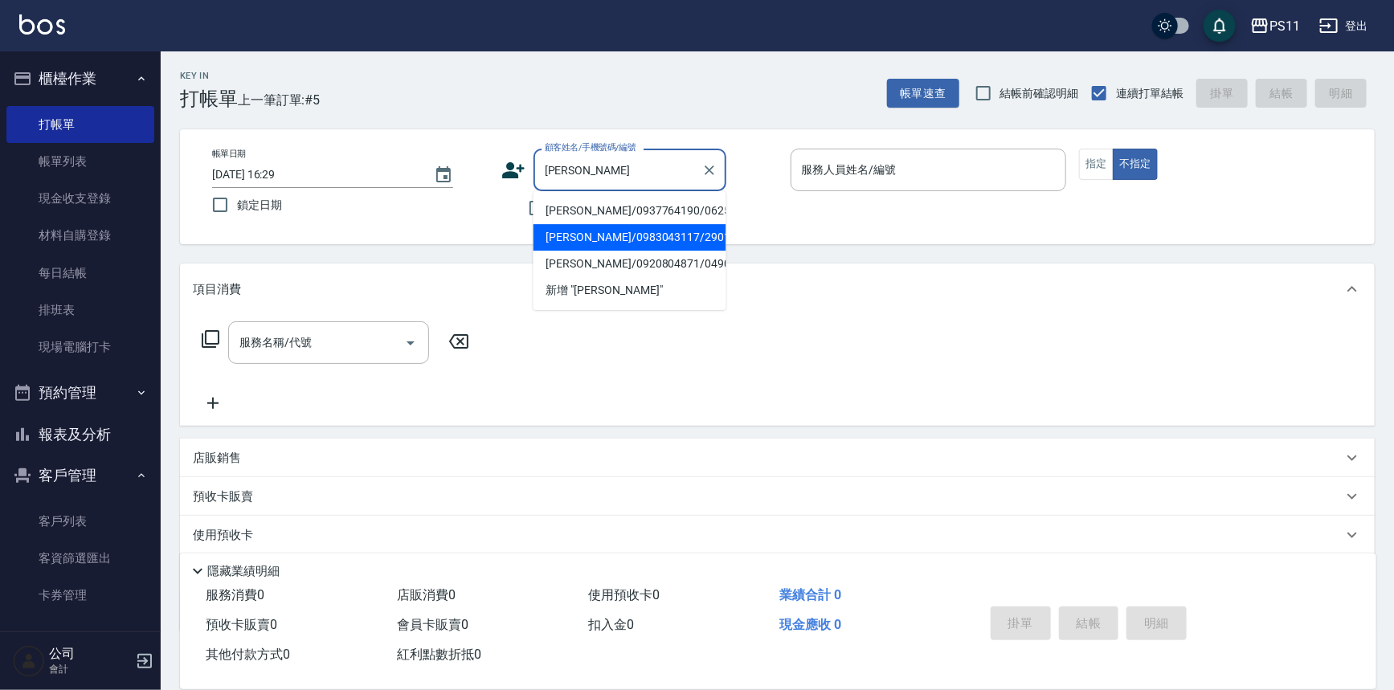
click at [595, 248] on li "[PERSON_NAME]/0983043117/2901" at bounding box center [630, 237] width 193 height 27
type input "[PERSON_NAME]/0983043117/2901"
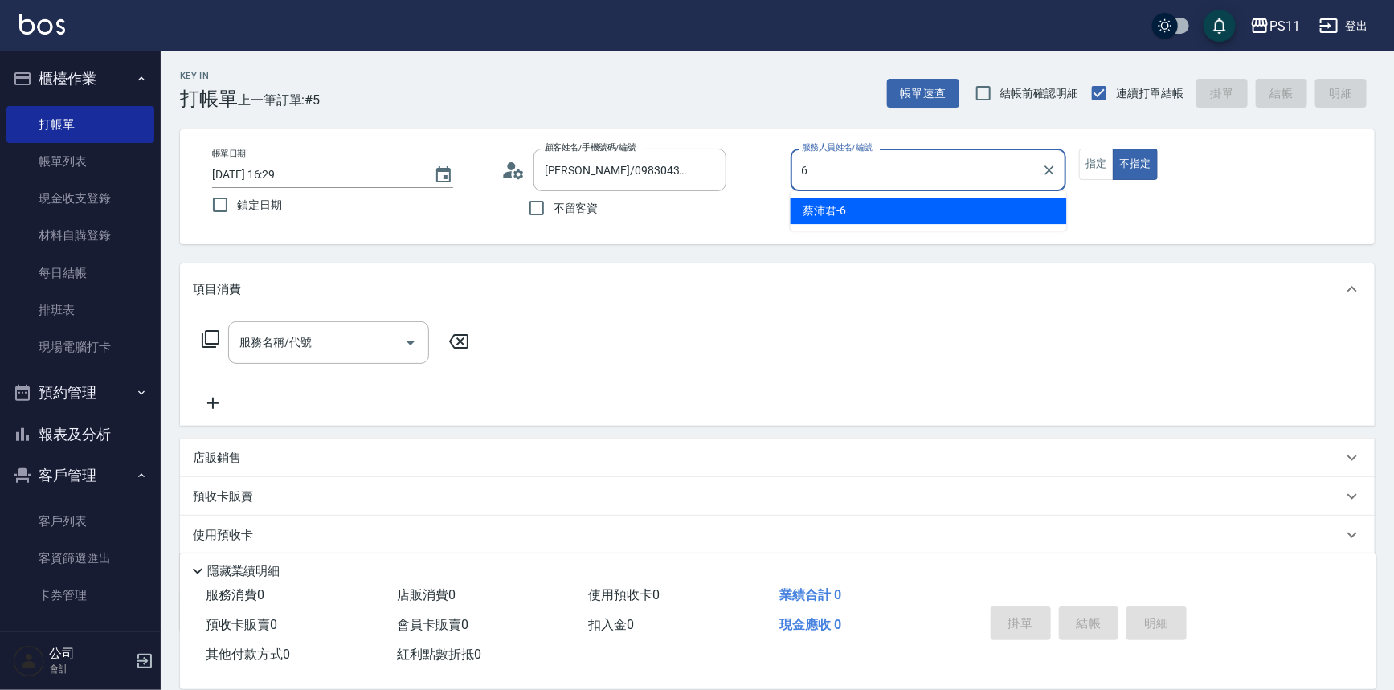
type input "[PERSON_NAME]6"
type button "false"
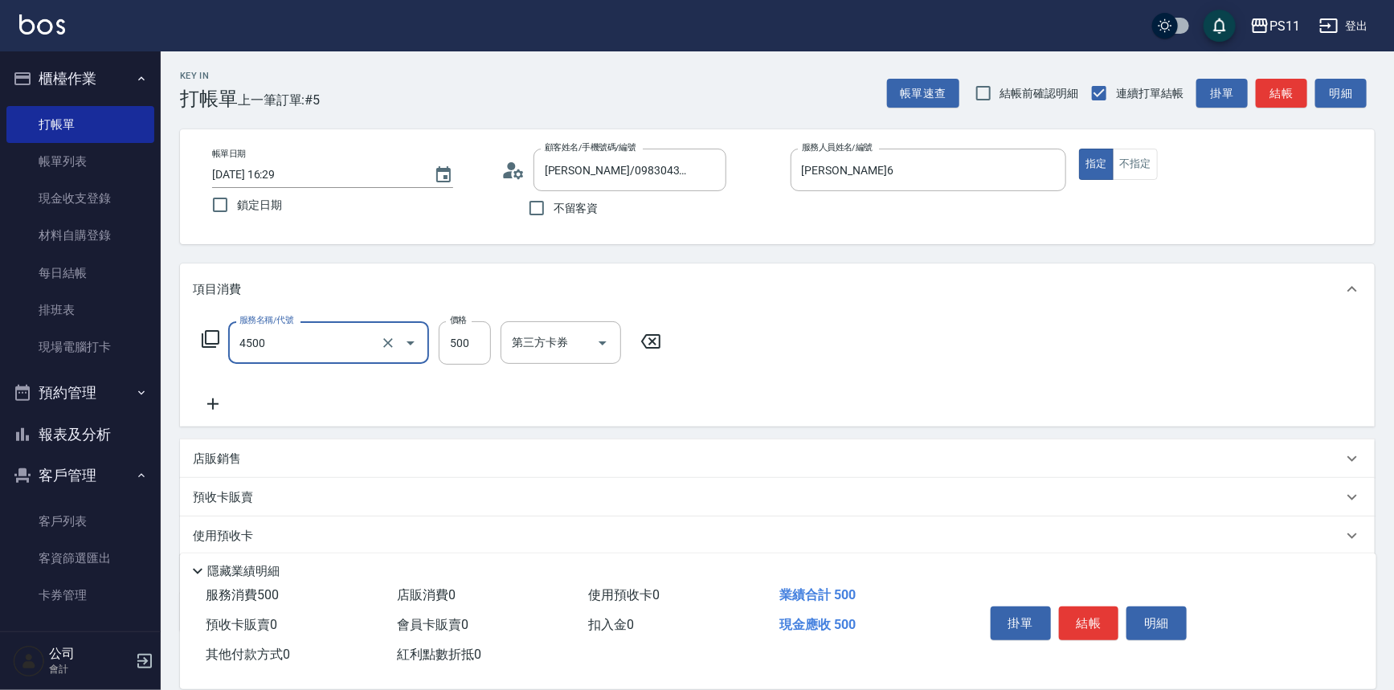
type input "補染(4500)"
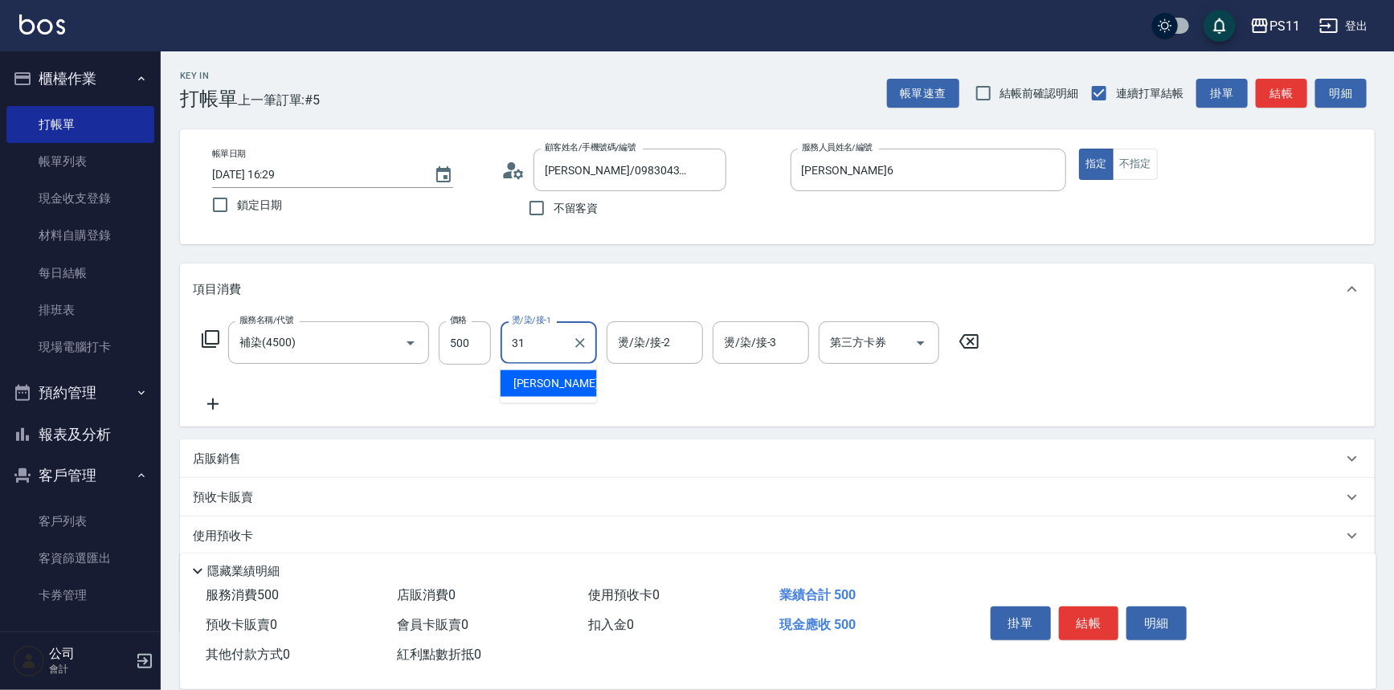
type input "[PERSON_NAME]-31"
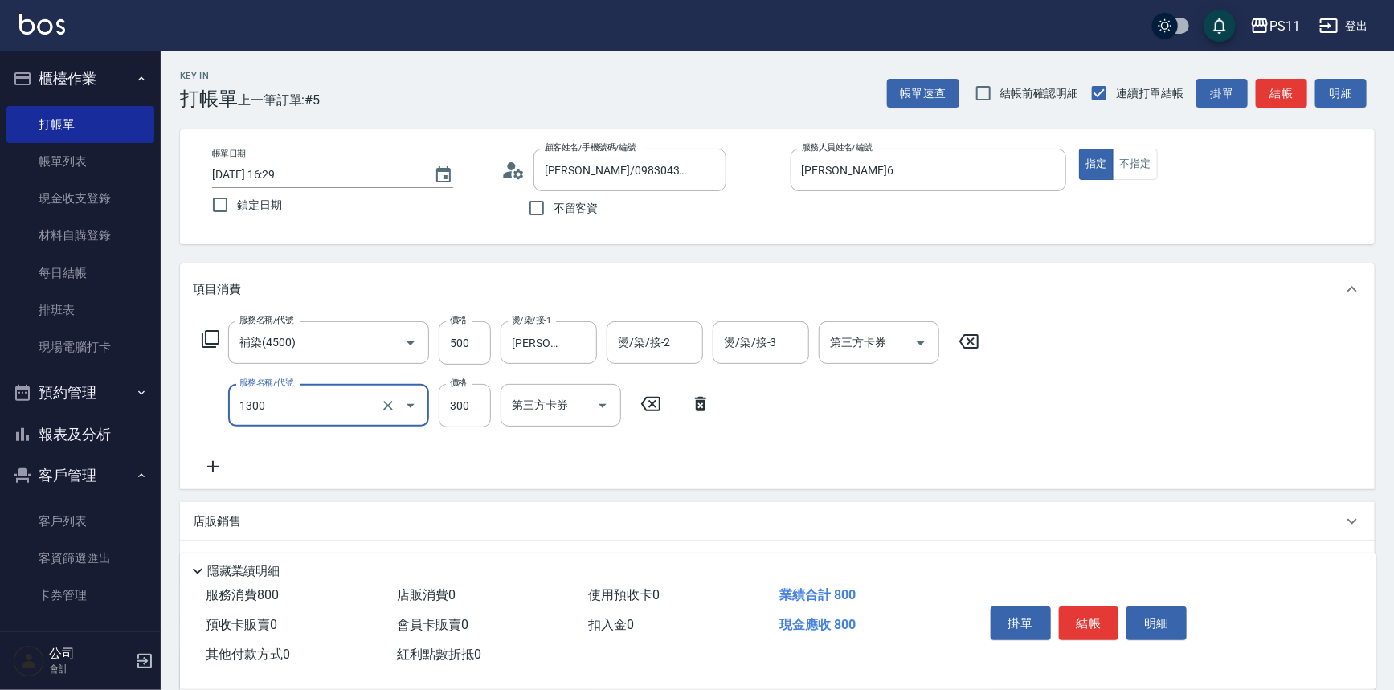
type input "洗髮300(1300)"
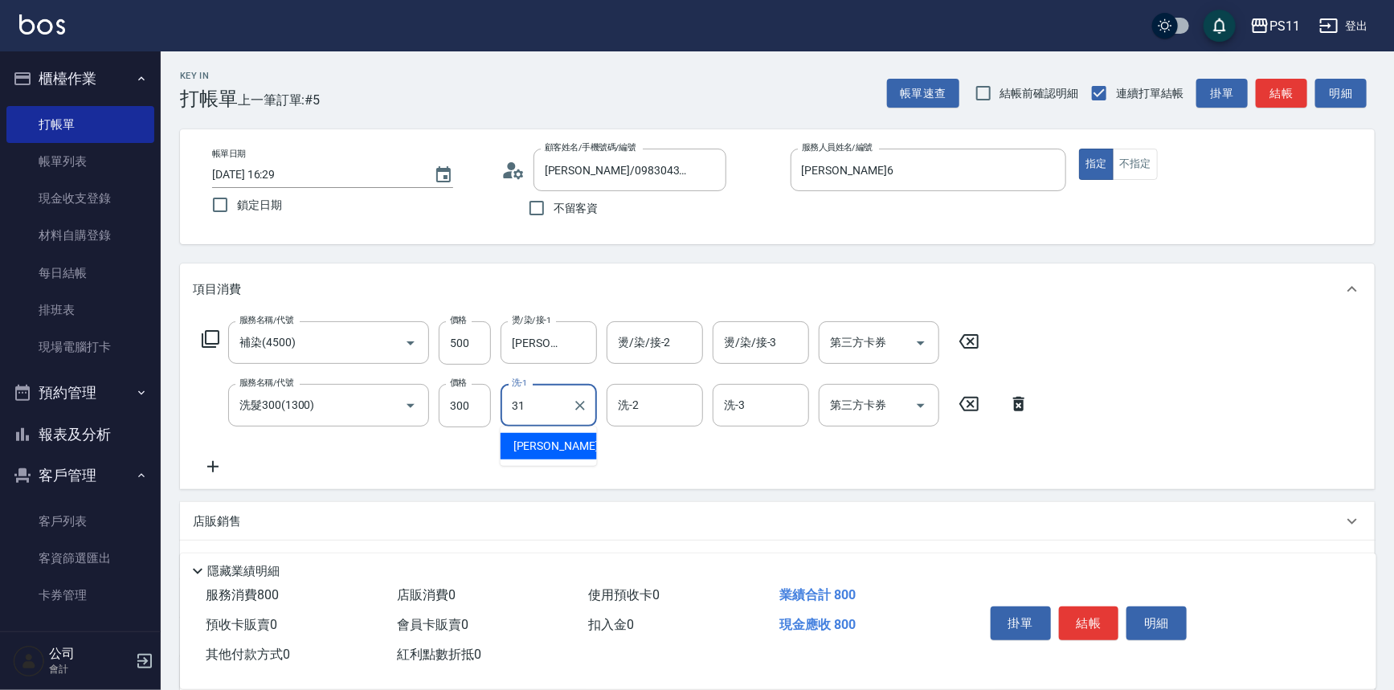
type input "[PERSON_NAME]-31"
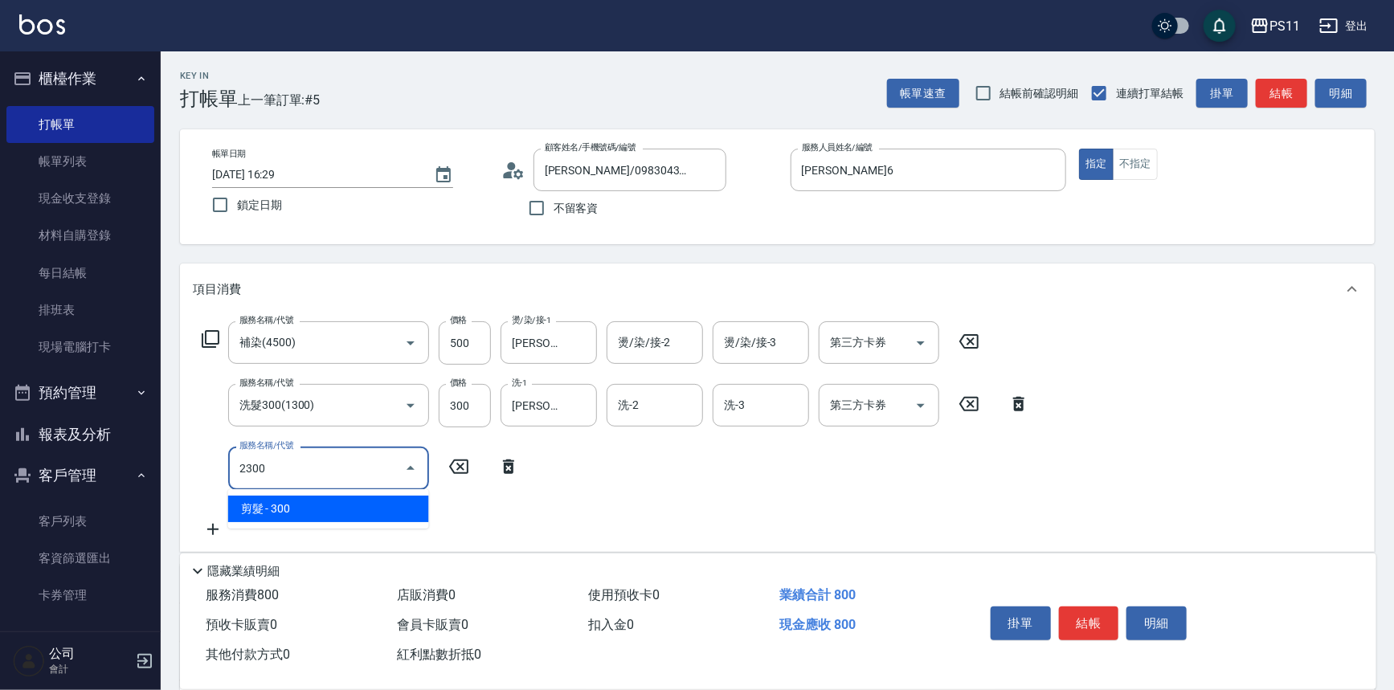
type input "剪髮(2300)"
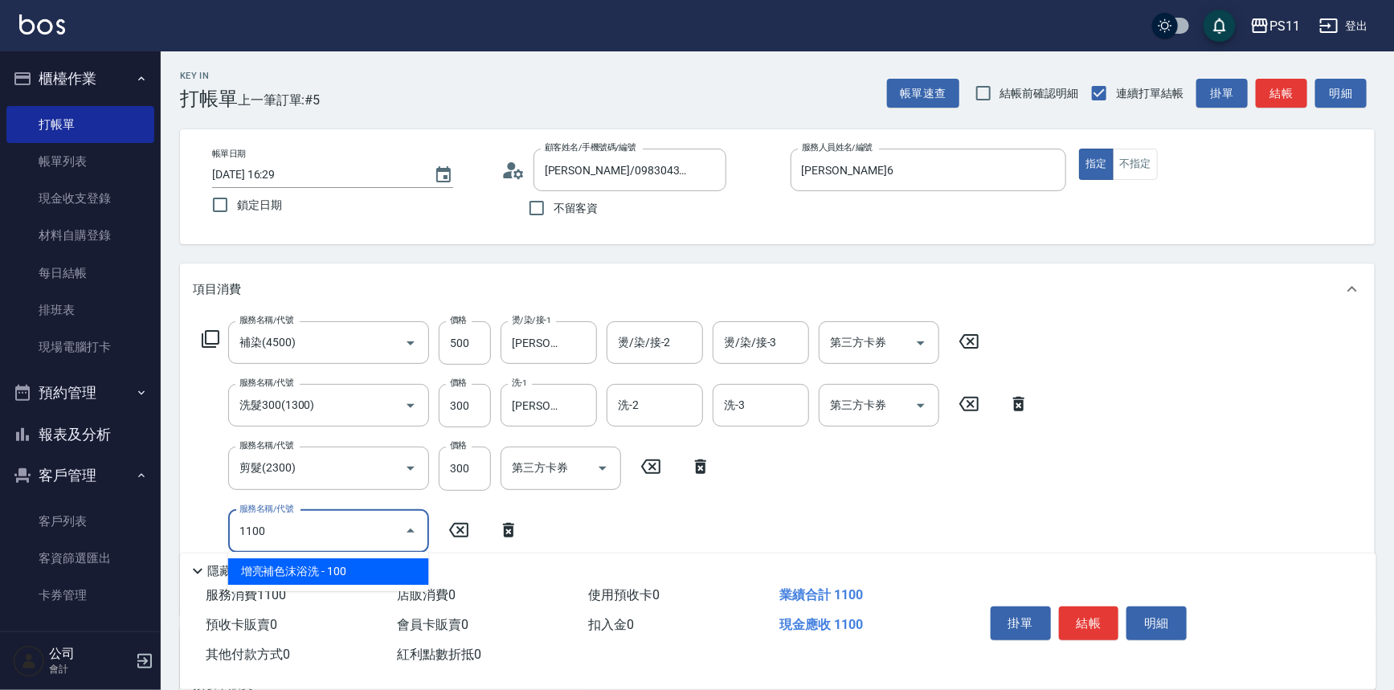
type input "增亮補色沫浴洗(1100)"
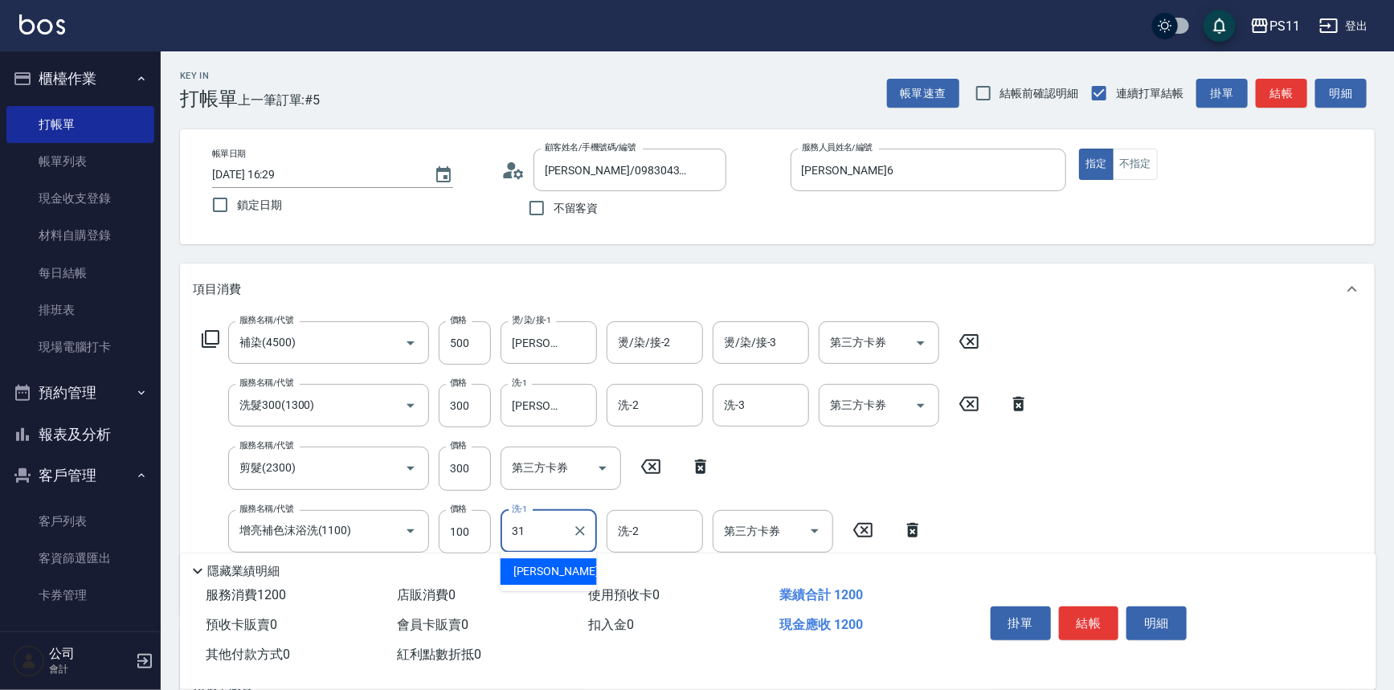
type input "[PERSON_NAME]-31"
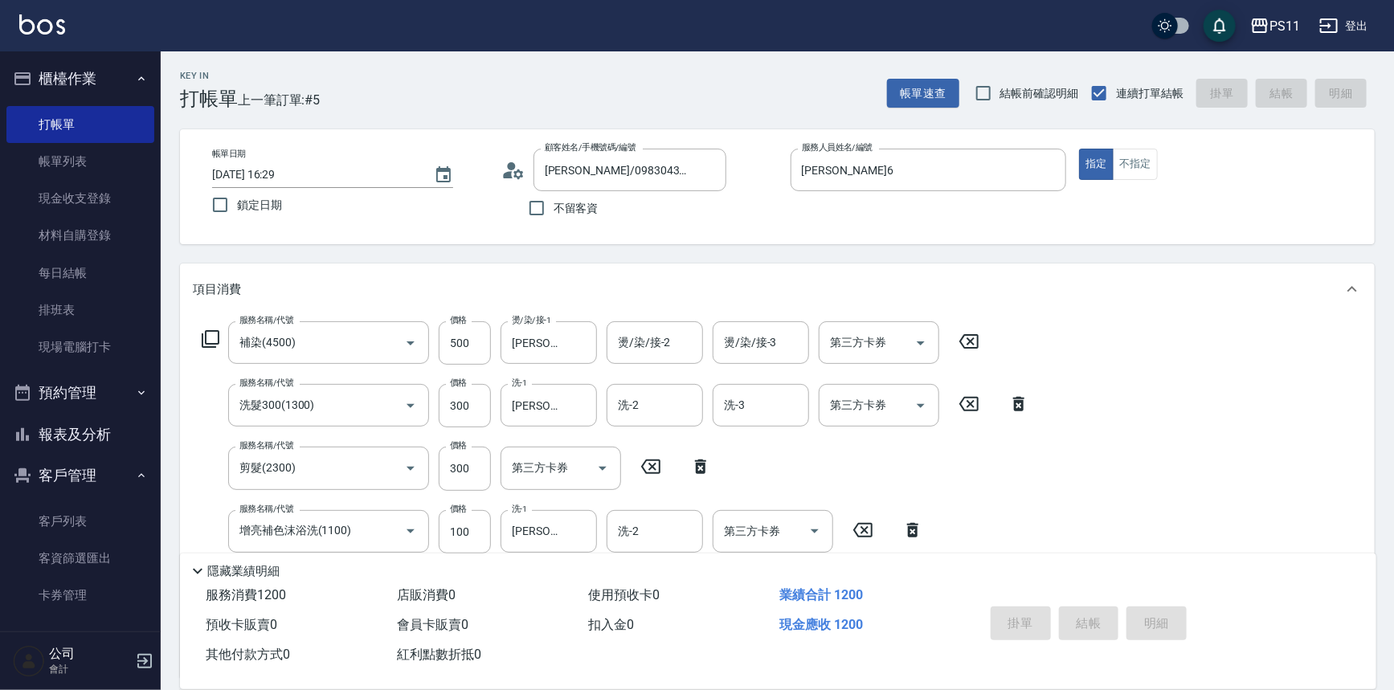
type input "[DATE] 16:30"
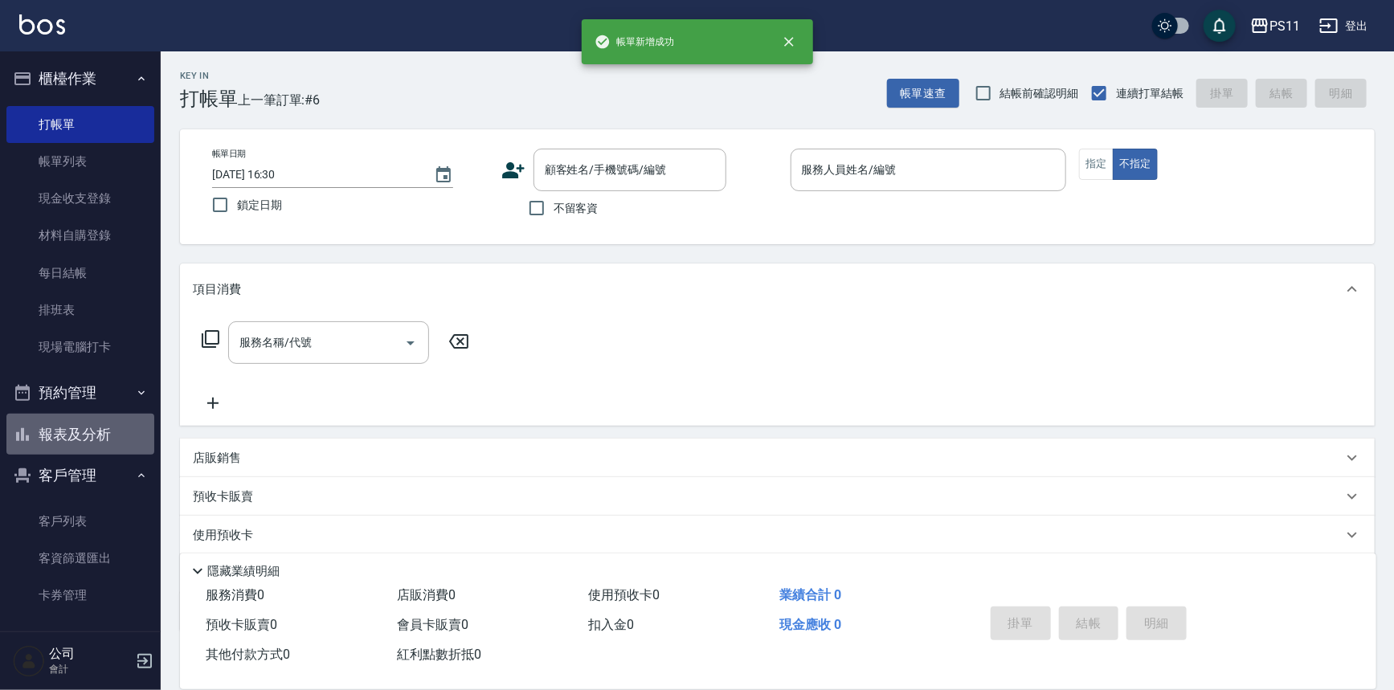
click at [80, 434] on button "報表及分析" at bounding box center [80, 435] width 148 height 42
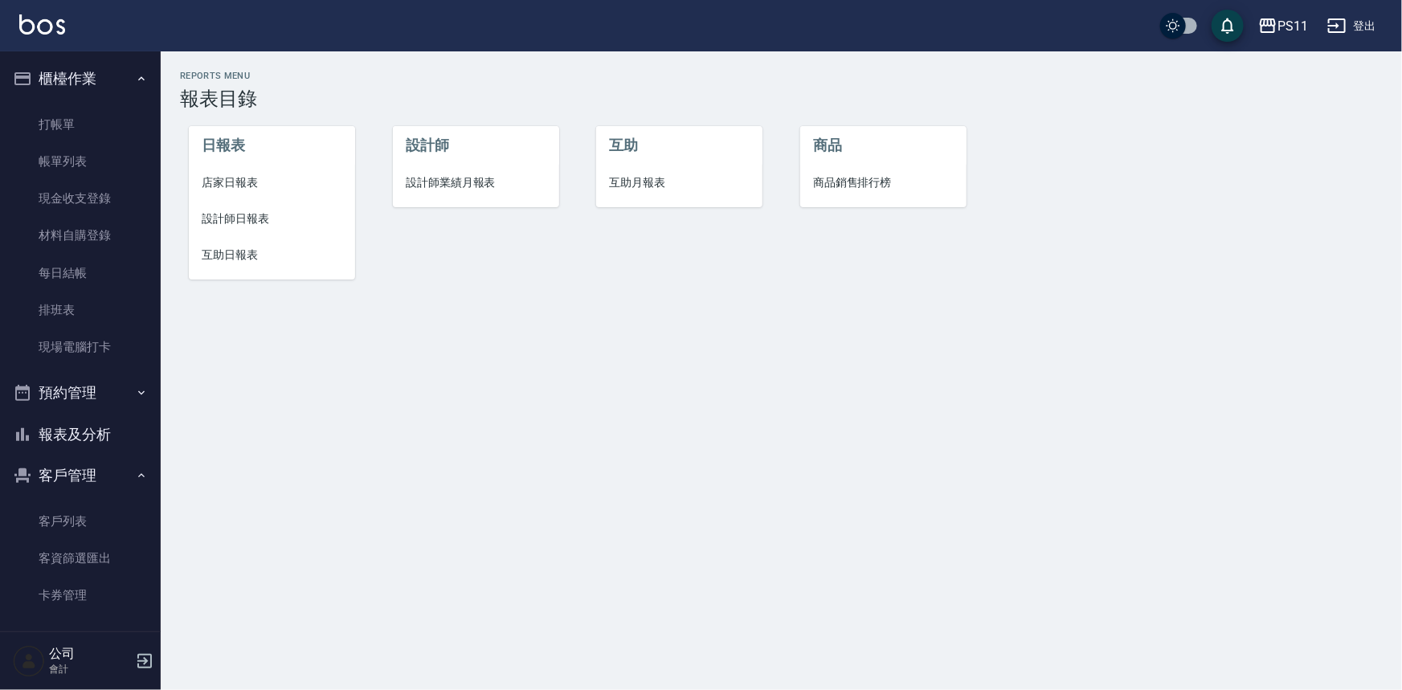
click at [232, 223] on span "設計師日報表" at bounding box center [272, 219] width 141 height 17
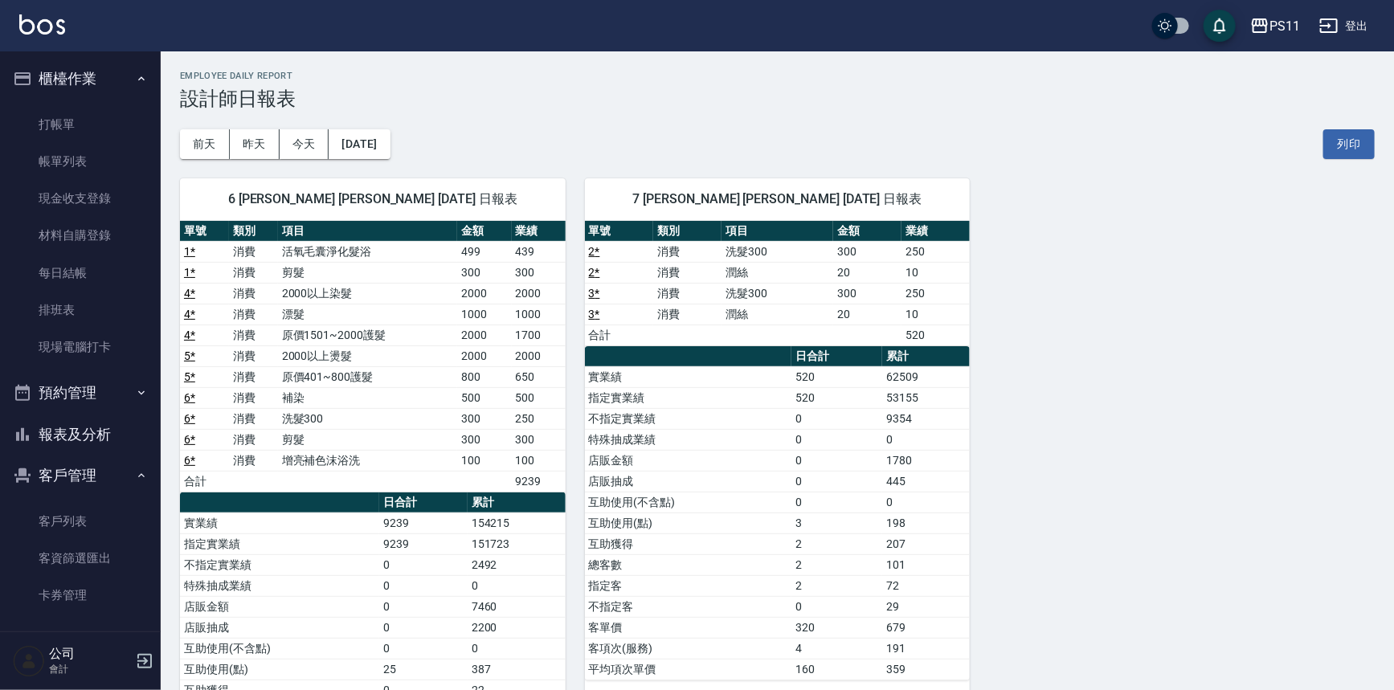
click at [83, 427] on button "報表及分析" at bounding box center [80, 435] width 148 height 42
